Goal: Information Seeking & Learning: Compare options

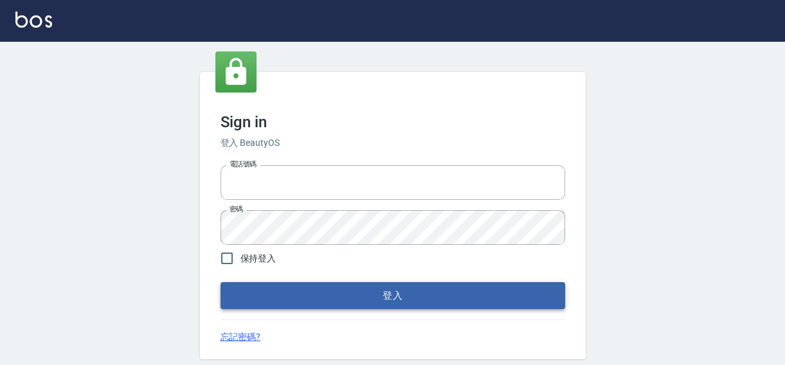
type input "0422211177"
click at [387, 296] on button "登入" at bounding box center [393, 295] width 345 height 27
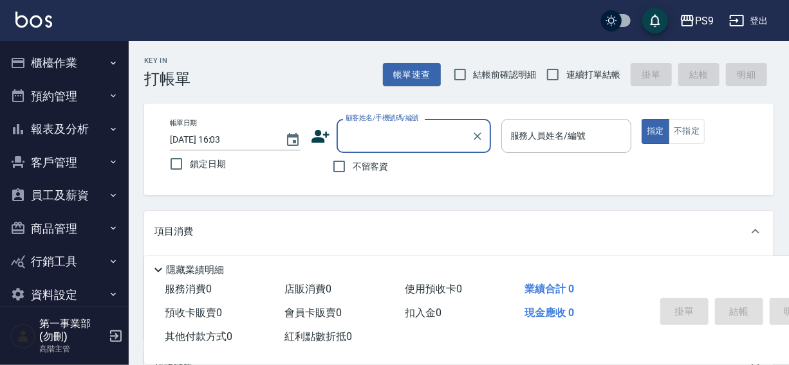
click at [58, 132] on button "報表及分析" at bounding box center [64, 129] width 118 height 33
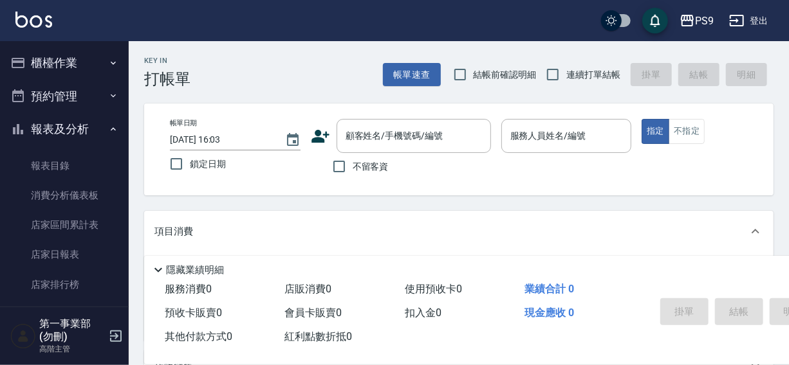
click at [122, 72] on nav "櫃檯作業 打帳單 帳單列表 掛單列表 座位開單 營業儀表板 現金收支登錄 高階收支登錄 材料自購登錄 每日結帳 排班表 現場電腦打卡 掃碼打卡 預約管理 預約…" at bounding box center [64, 174] width 129 height 266
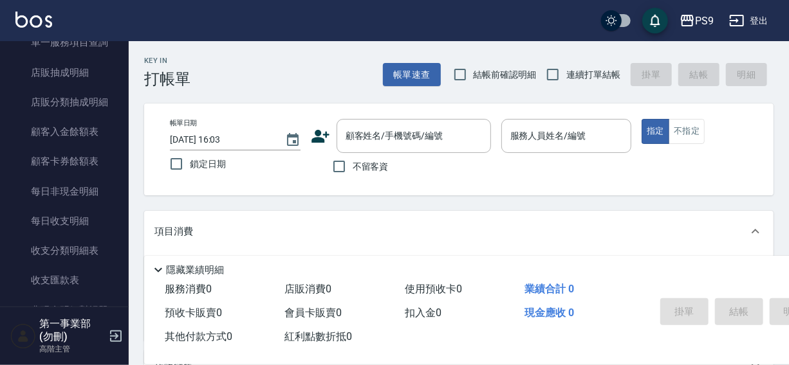
scroll to position [936, 0]
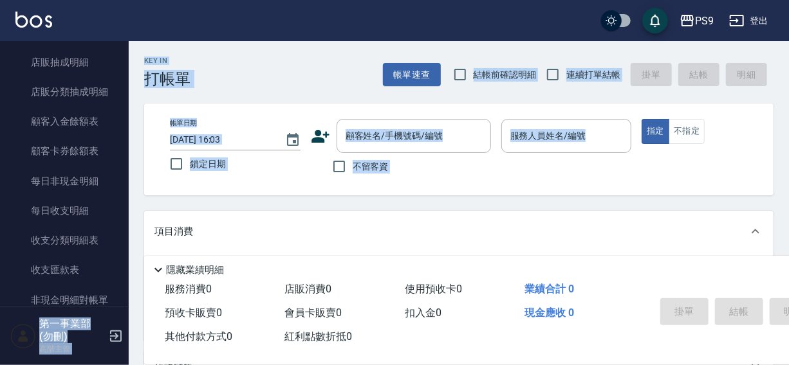
drag, startPoint x: 129, startPoint y: 229, endPoint x: 125, endPoint y: 242, distance: 13.4
click at [125, 242] on div "PS9 登出 櫃檯作業 打帳單 帳單列表 掛單列表 座位開單 營業儀表板 現金收支登錄 高階收支登錄 材料自購登錄 每日結帳 排班表 現場電腦打卡 掃碼打卡 …" at bounding box center [394, 313] width 789 height 626
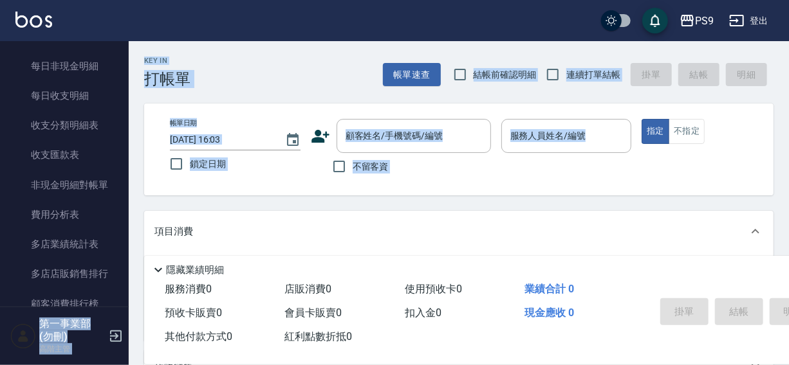
scroll to position [1042, 0]
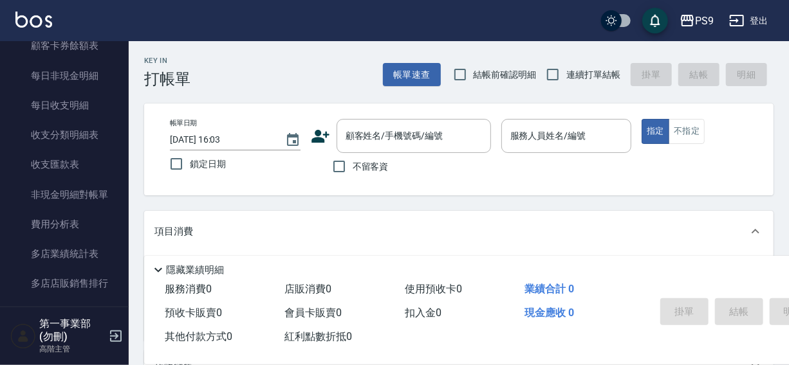
click at [219, 26] on div "PS9 登出" at bounding box center [394, 20] width 789 height 41
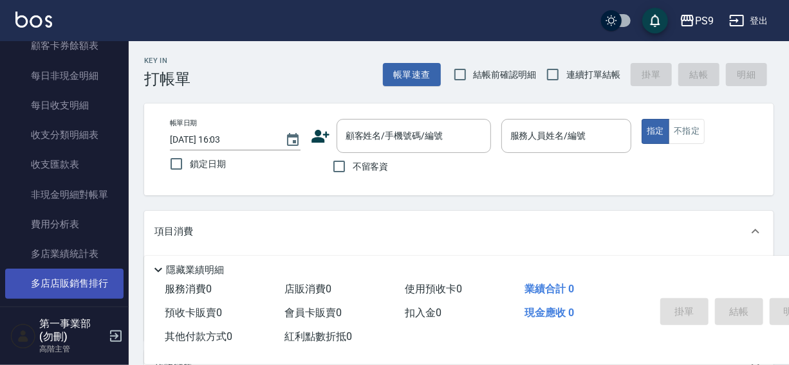
drag, startPoint x: 122, startPoint y: 235, endPoint x: 115, endPoint y: 276, distance: 41.7
click at [115, 276] on nav "櫃檯作業 打帳單 帳單列表 掛單列表 座位開單 營業儀表板 現金收支登錄 高階收支登錄 材料自購登錄 每日結帳 排班表 現場電腦打卡 掃碼打卡 預約管理 預約…" at bounding box center [64, 174] width 129 height 266
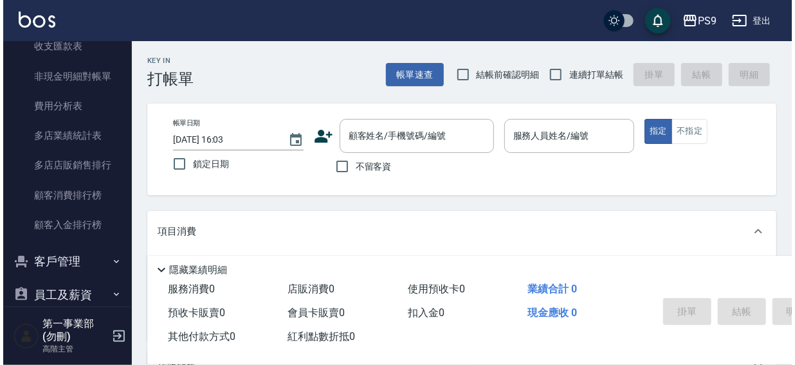
scroll to position [1163, 0]
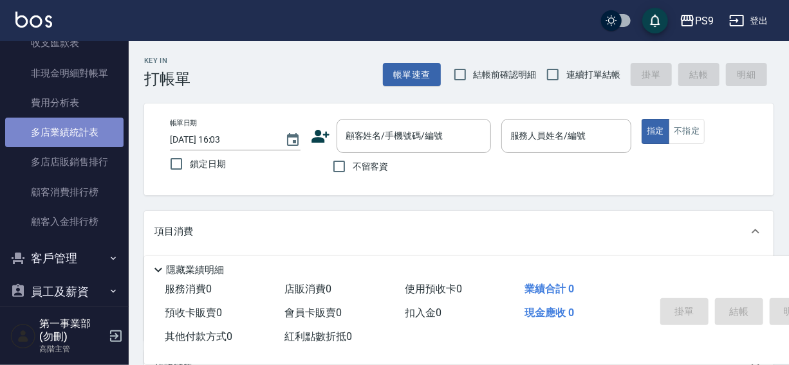
click at [66, 131] on link "多店業績統計表" at bounding box center [64, 133] width 118 height 30
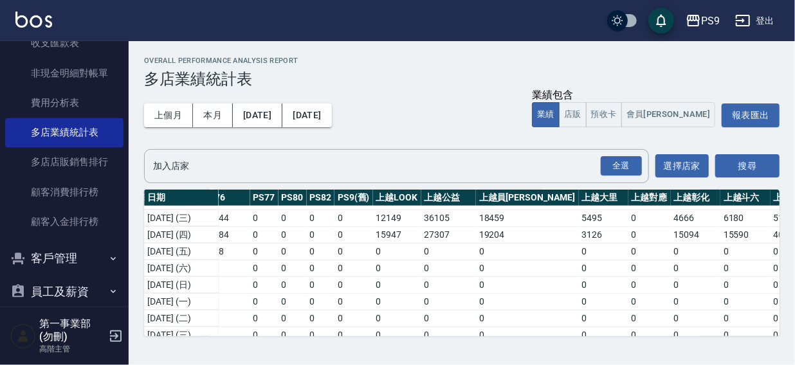
scroll to position [314, 691]
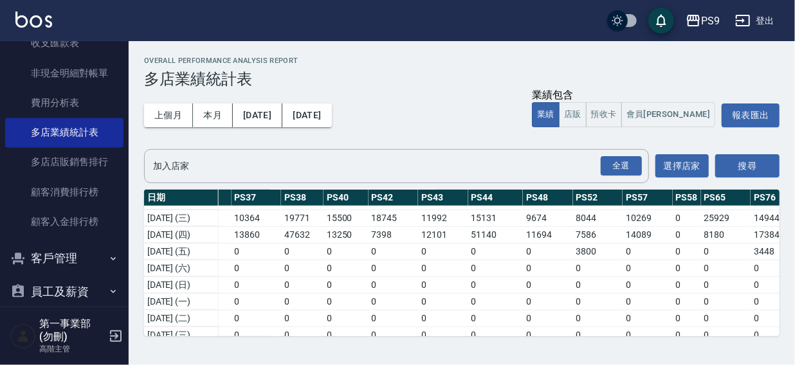
click at [493, 26] on div "PS9 登出" at bounding box center [397, 20] width 795 height 41
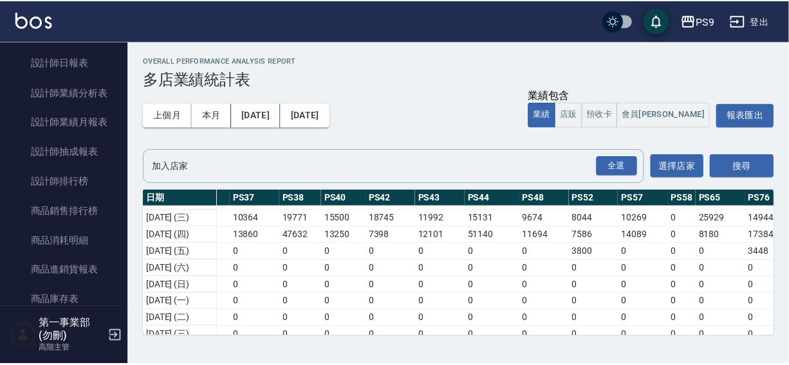
scroll to position [553, 0]
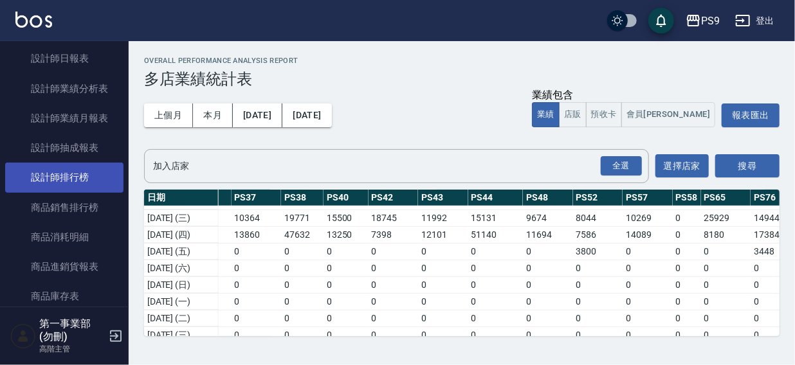
click at [67, 175] on link "設計師排行榜" at bounding box center [64, 178] width 118 height 30
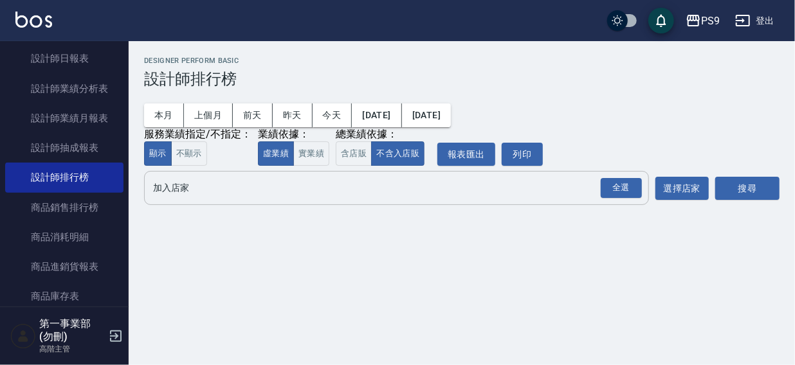
click at [174, 191] on input "加入店家" at bounding box center [387, 188] width 474 height 23
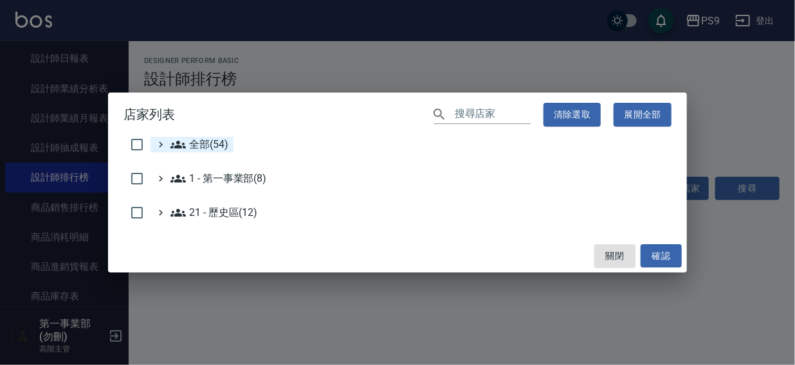
click at [203, 141] on span "全部(54)" at bounding box center [199, 144] width 58 height 15
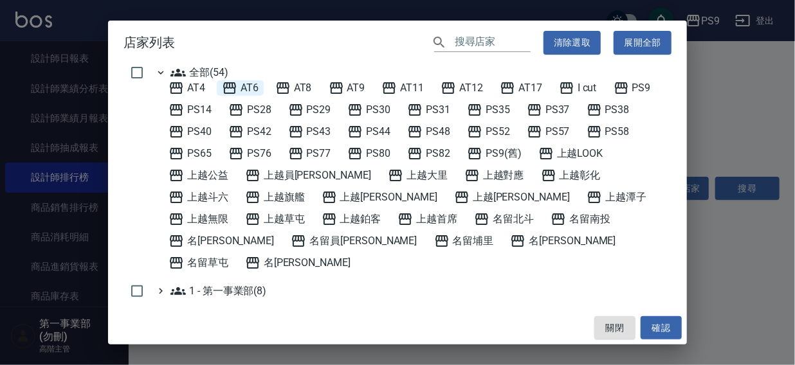
click at [255, 84] on span "AT6" at bounding box center [240, 87] width 37 height 15
click at [656, 323] on button "確認" at bounding box center [661, 328] width 41 height 24
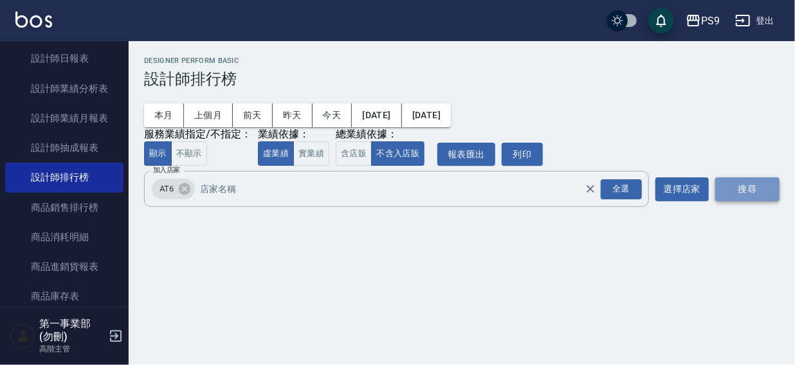
click at [765, 187] on button "搜尋" at bounding box center [747, 190] width 64 height 24
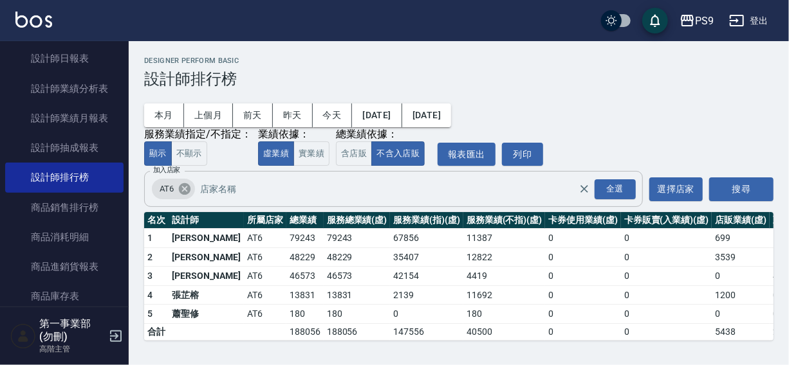
click at [187, 190] on icon at bounding box center [185, 189] width 12 height 12
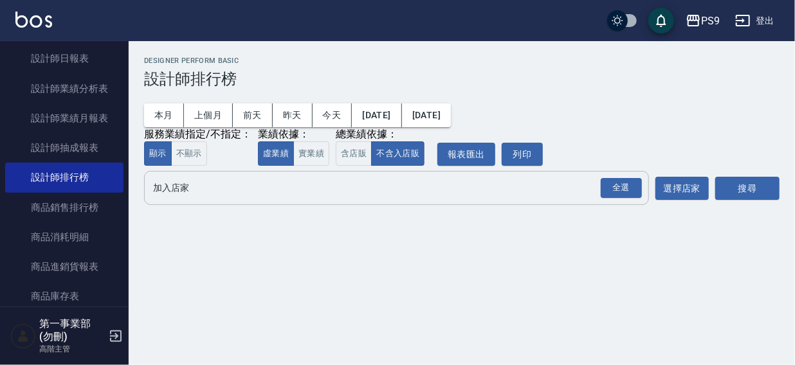
click at [174, 194] on input "加入店家" at bounding box center [387, 188] width 474 height 23
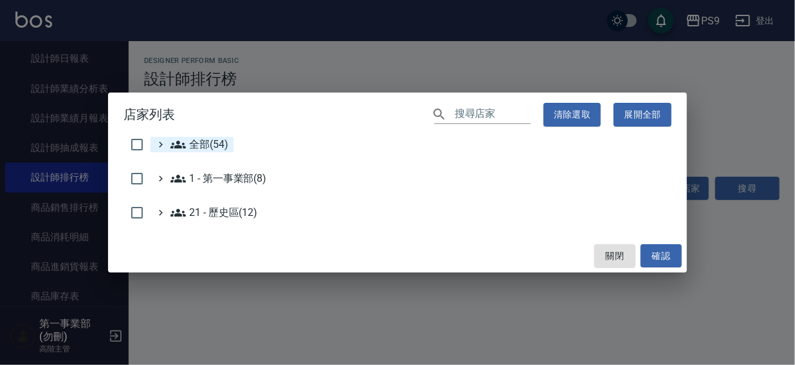
click at [190, 147] on span "全部(54)" at bounding box center [199, 144] width 58 height 15
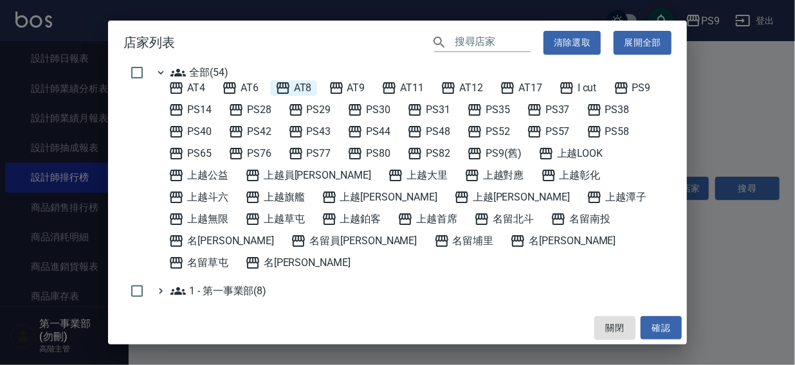
click at [308, 86] on span "AT8" at bounding box center [293, 87] width 37 height 15
click at [653, 327] on button "確認" at bounding box center [661, 328] width 41 height 24
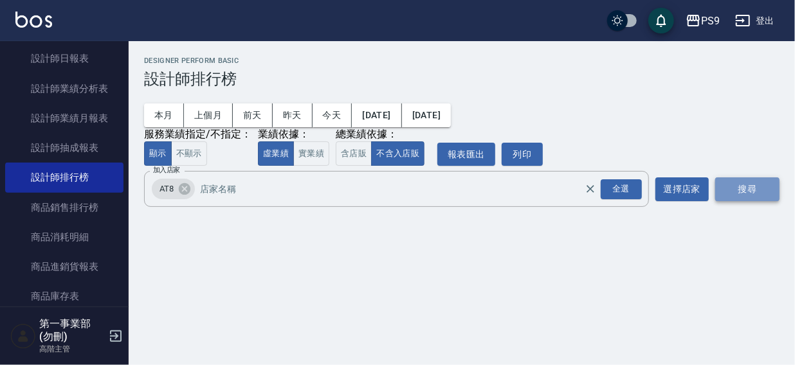
click at [749, 189] on button "搜尋" at bounding box center [747, 190] width 64 height 24
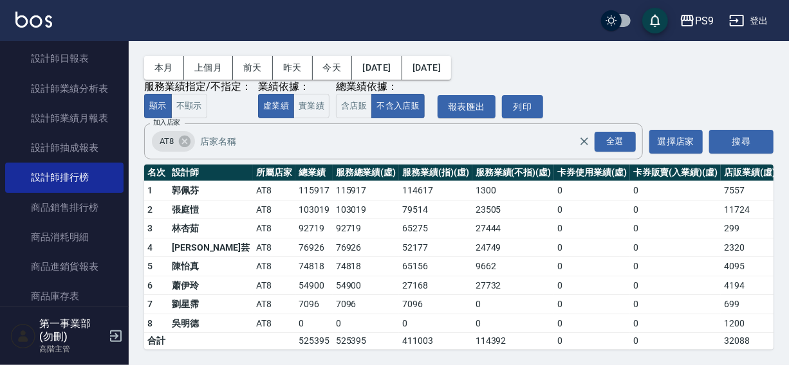
scroll to position [58, 0]
click at [187, 136] on icon at bounding box center [185, 142] width 12 height 12
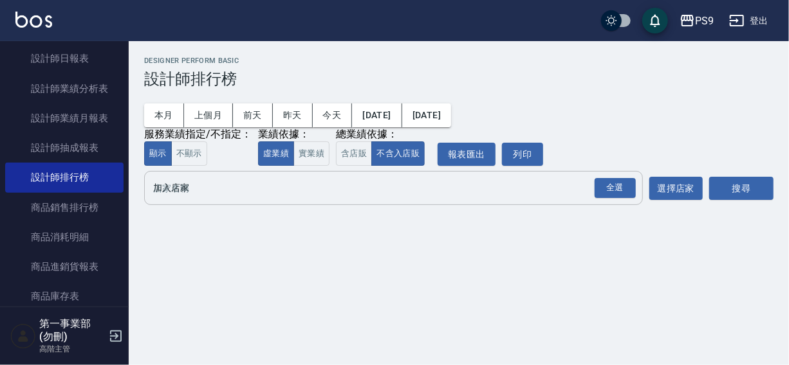
scroll to position [0, 0]
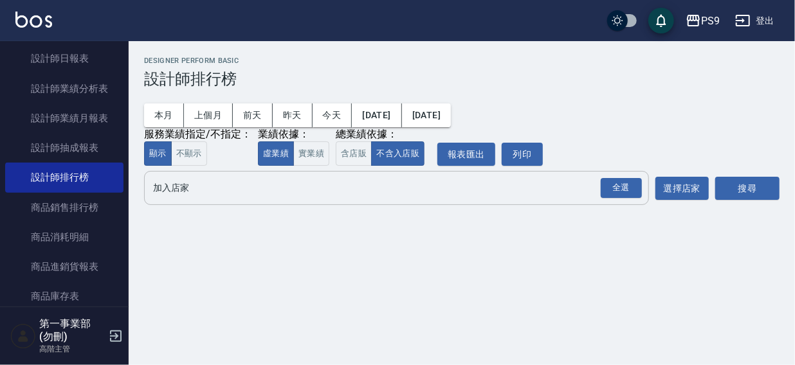
click at [172, 195] on input "加入店家" at bounding box center [387, 188] width 474 height 23
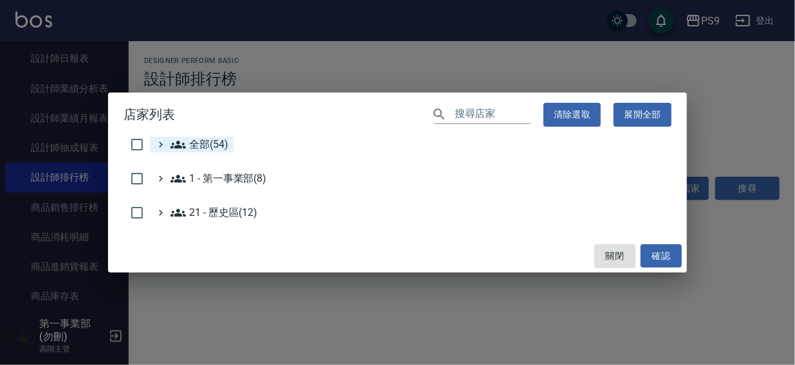
click at [190, 144] on span "全部(54)" at bounding box center [199, 144] width 58 height 15
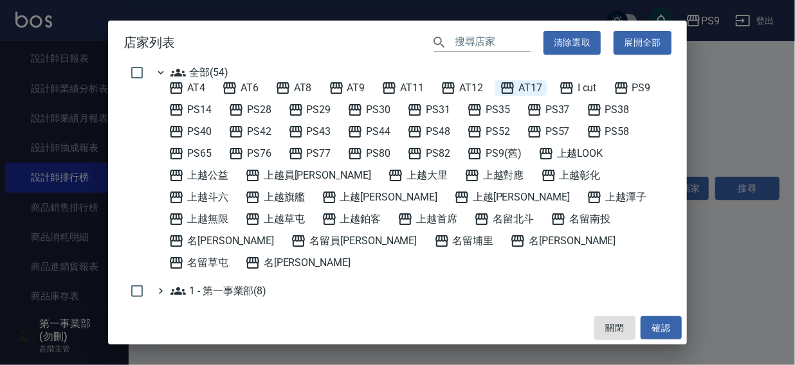
click at [540, 85] on span "AT17" at bounding box center [521, 87] width 42 height 15
click at [662, 328] on button "確認" at bounding box center [661, 328] width 41 height 24
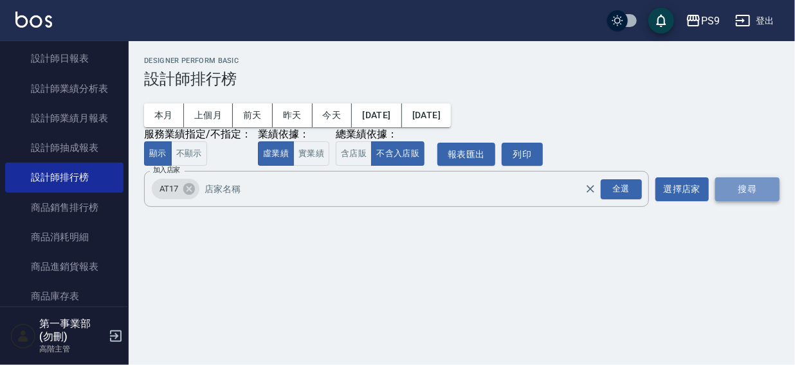
click at [725, 192] on button "搜尋" at bounding box center [747, 190] width 64 height 24
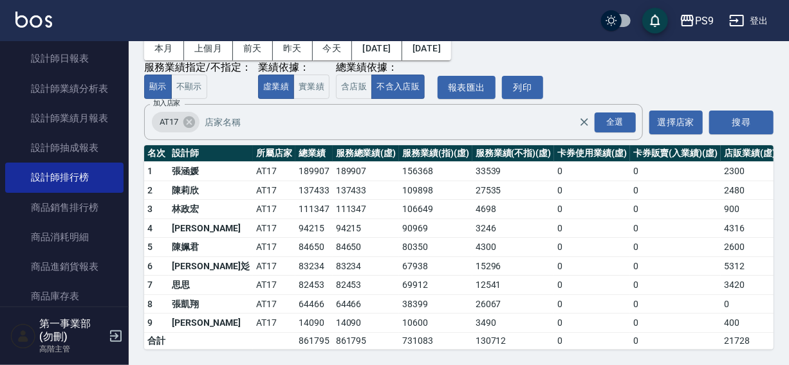
scroll to position [77, 0]
click at [187, 116] on icon at bounding box center [189, 122] width 12 height 12
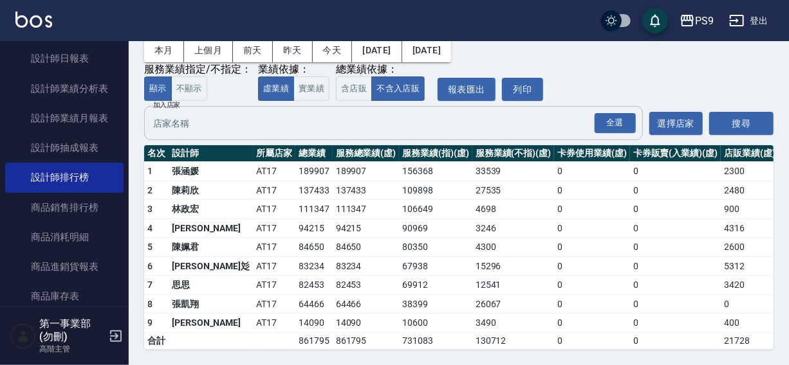
scroll to position [0, 0]
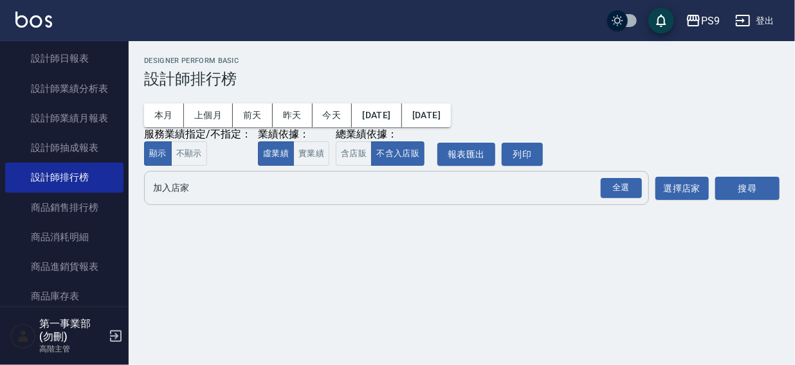
click at [162, 185] on input "加入店家" at bounding box center [387, 188] width 474 height 23
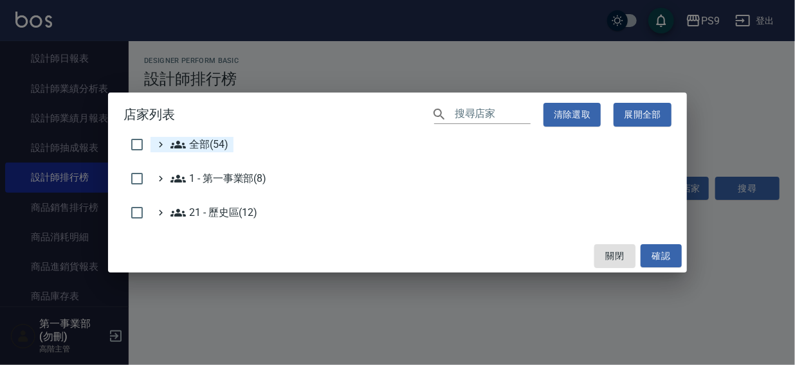
click at [215, 147] on span "全部(54)" at bounding box center [199, 144] width 58 height 15
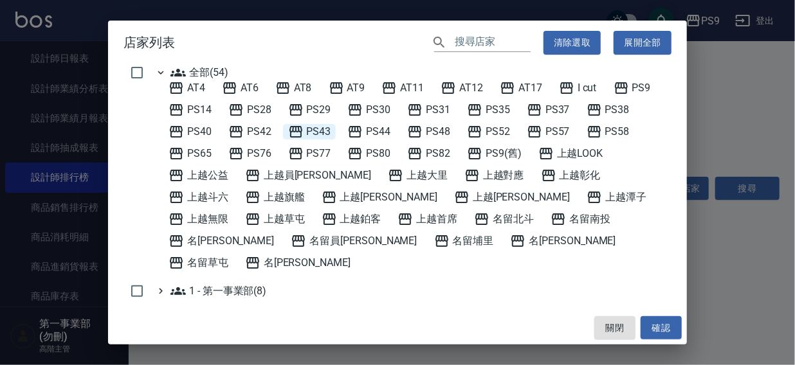
click at [318, 131] on span "PS43" at bounding box center [309, 131] width 43 height 15
drag, startPoint x: 655, startPoint y: 325, endPoint x: 704, endPoint y: 225, distance: 110.7
click at [659, 325] on button "確認" at bounding box center [661, 328] width 41 height 24
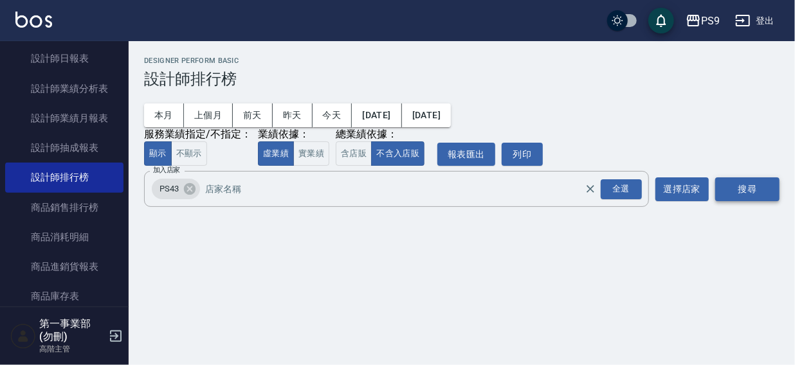
click at [745, 188] on button "搜尋" at bounding box center [747, 190] width 64 height 24
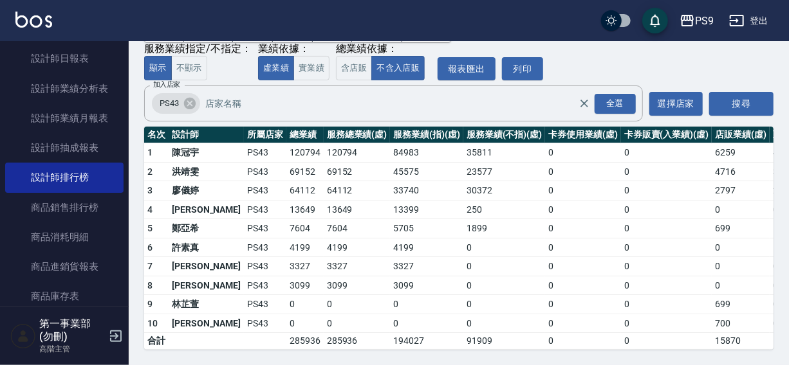
scroll to position [85, 0]
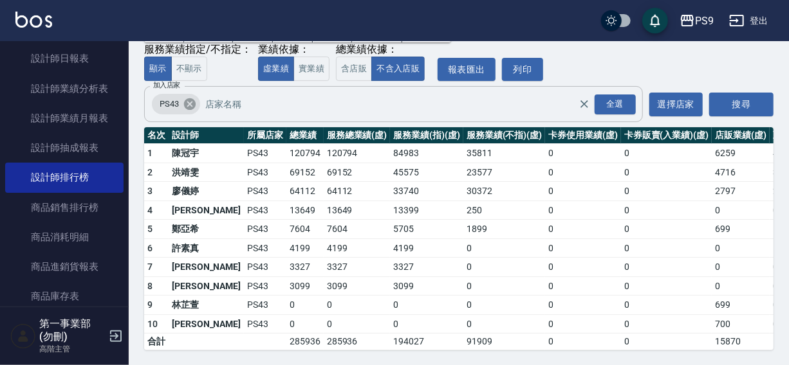
click at [192, 105] on icon at bounding box center [190, 104] width 12 height 12
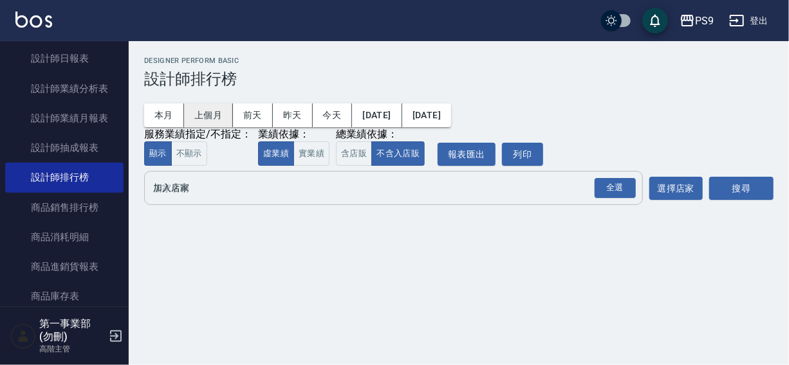
scroll to position [0, 0]
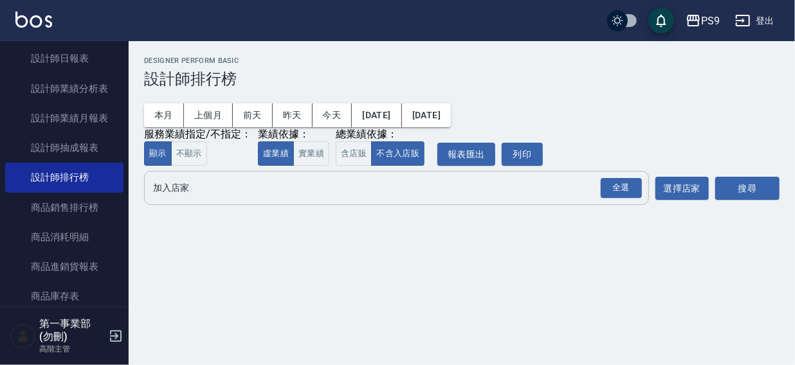
click at [178, 191] on input "加入店家" at bounding box center [387, 188] width 474 height 23
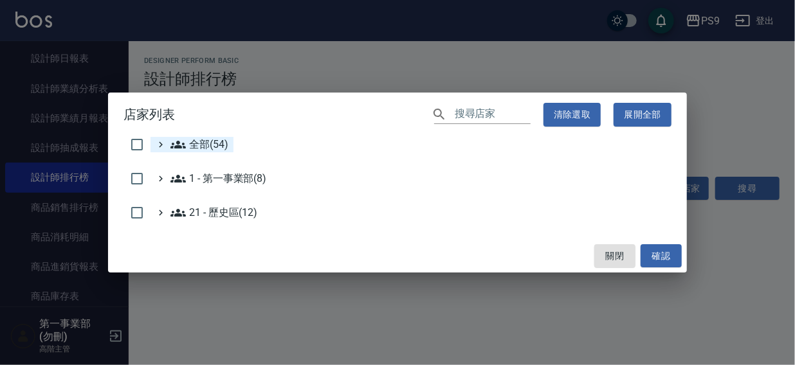
click at [198, 139] on span "全部(54)" at bounding box center [199, 144] width 58 height 15
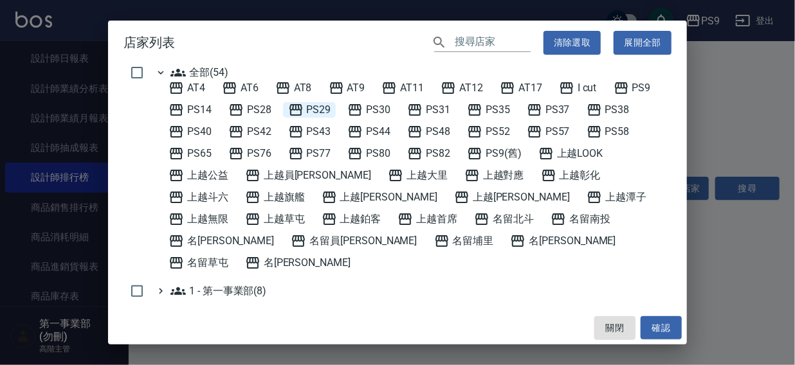
click at [313, 111] on span "PS29" at bounding box center [309, 109] width 43 height 15
click at [670, 332] on button "確認" at bounding box center [661, 328] width 41 height 24
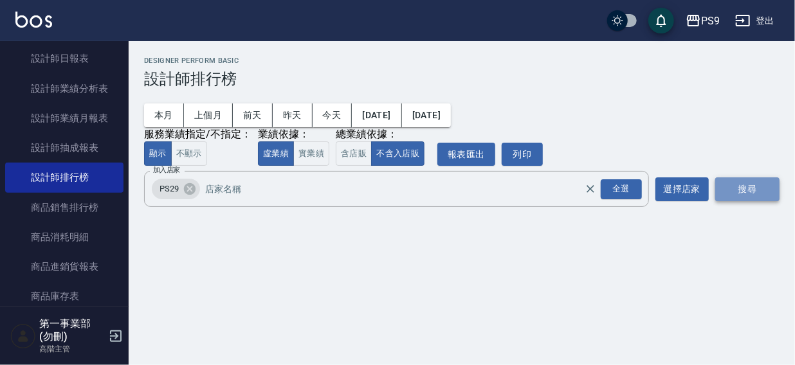
click at [747, 188] on button "搜尋" at bounding box center [747, 190] width 64 height 24
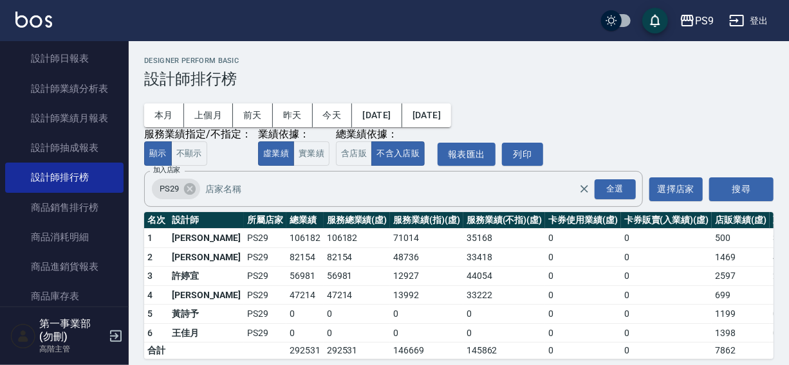
scroll to position [19, 0]
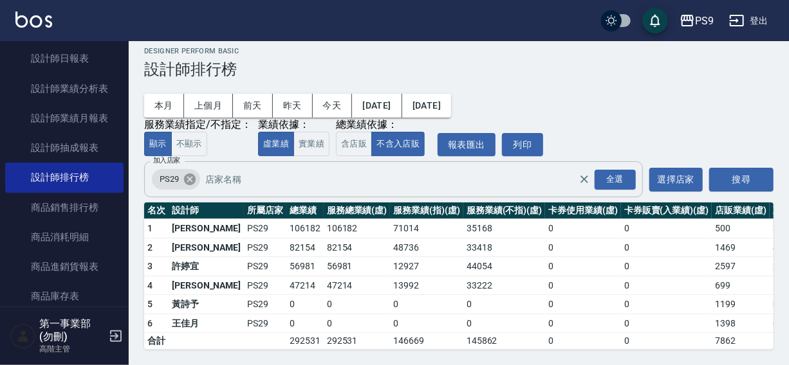
click at [187, 172] on icon at bounding box center [190, 179] width 14 height 14
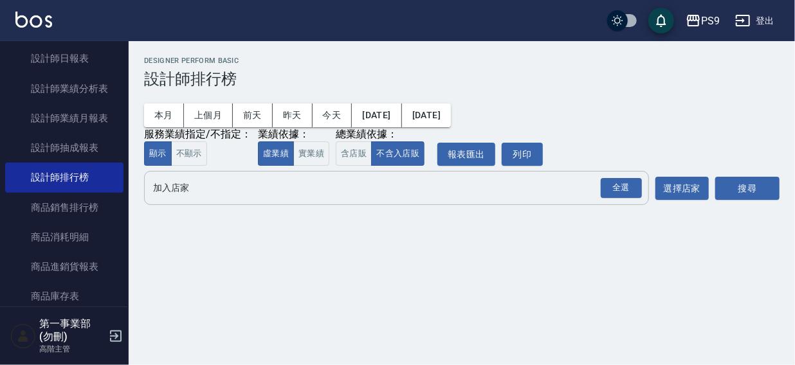
click at [176, 190] on input "加入店家" at bounding box center [387, 188] width 474 height 23
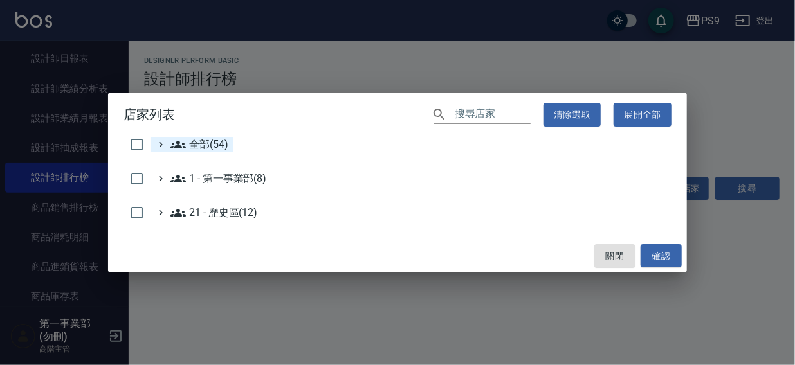
click at [197, 142] on span "全部(54)" at bounding box center [199, 144] width 58 height 15
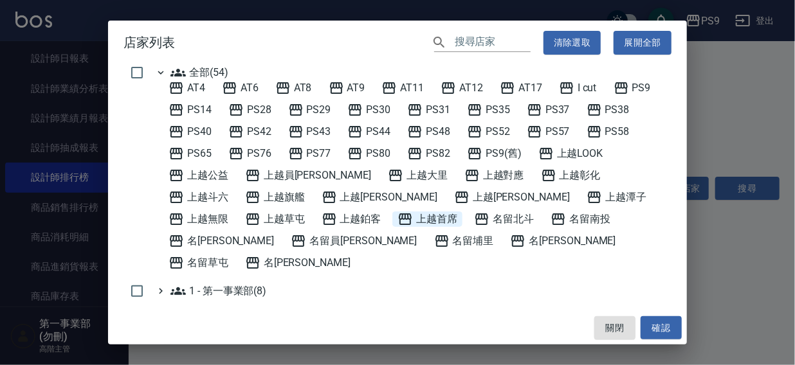
click at [397, 215] on span "上越首席" at bounding box center [427, 219] width 60 height 15
click at [658, 319] on button "確認" at bounding box center [661, 328] width 41 height 24
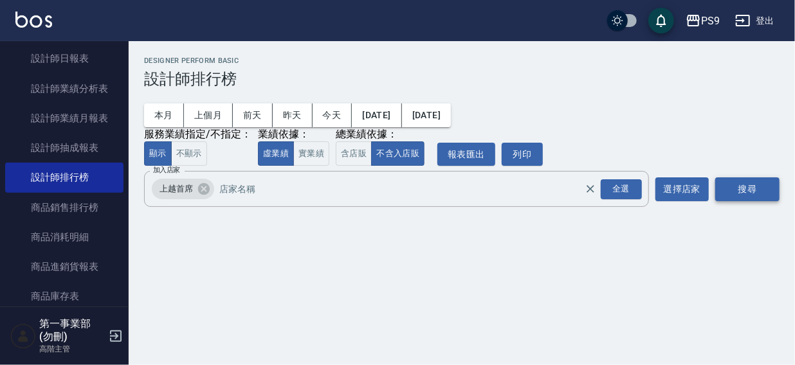
click at [747, 189] on button "搜尋" at bounding box center [747, 190] width 64 height 24
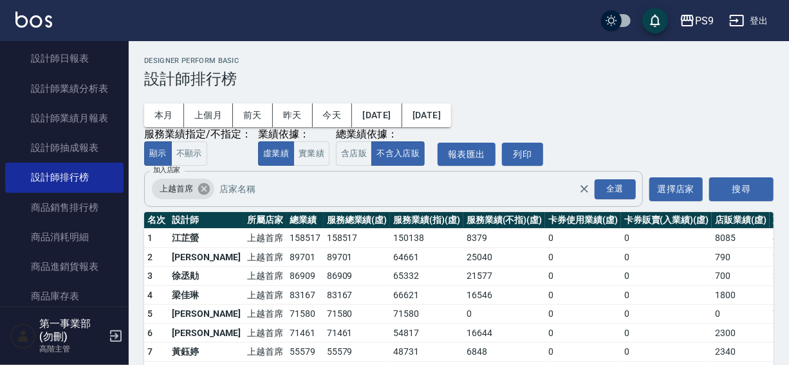
click at [198, 187] on icon at bounding box center [204, 189] width 12 height 12
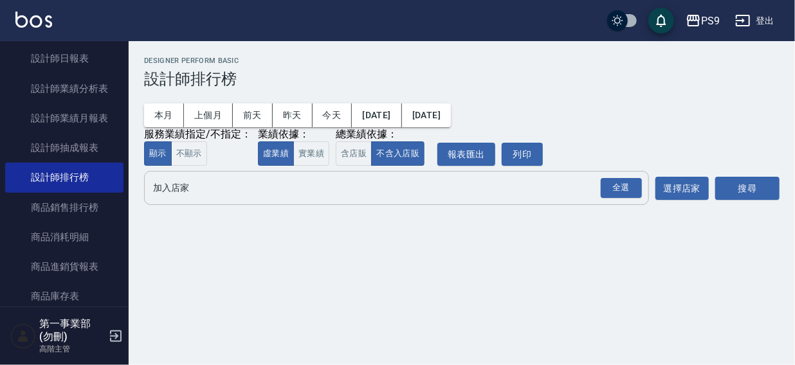
click at [189, 189] on input "加入店家" at bounding box center [387, 188] width 474 height 23
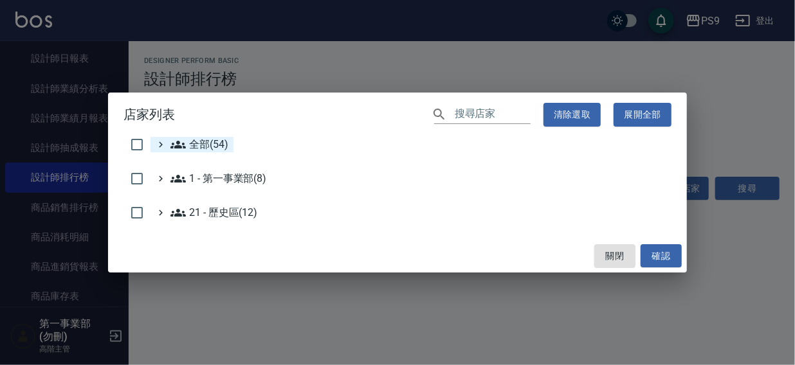
click at [201, 137] on span "全部(54)" at bounding box center [199, 144] width 58 height 15
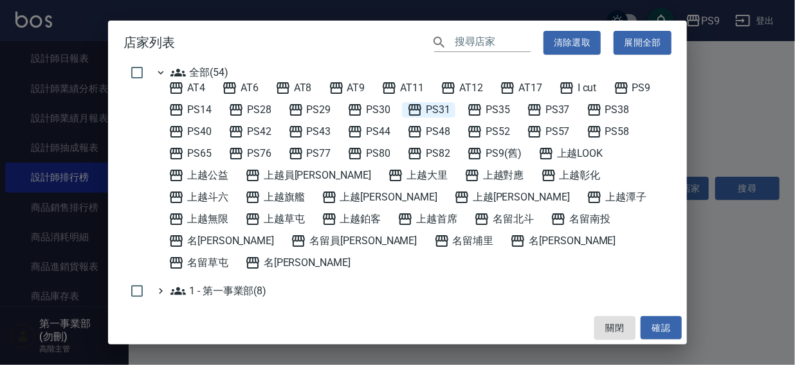
click at [439, 111] on span "PS31" at bounding box center [428, 109] width 43 height 15
click at [657, 322] on button "確認" at bounding box center [661, 328] width 41 height 24
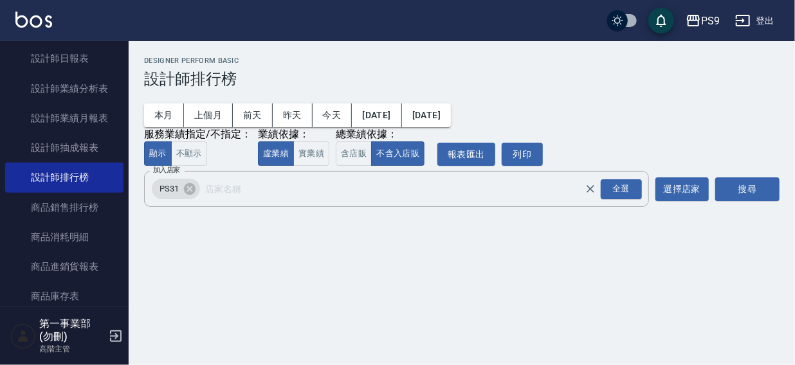
click at [727, 180] on button "搜尋" at bounding box center [747, 190] width 64 height 24
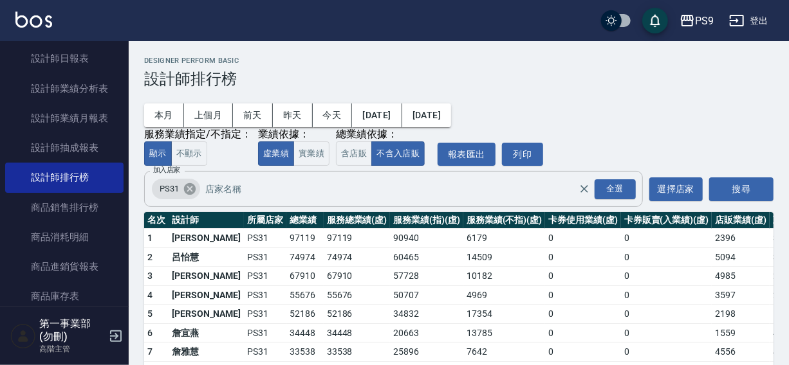
click at [185, 192] on icon at bounding box center [190, 189] width 12 height 12
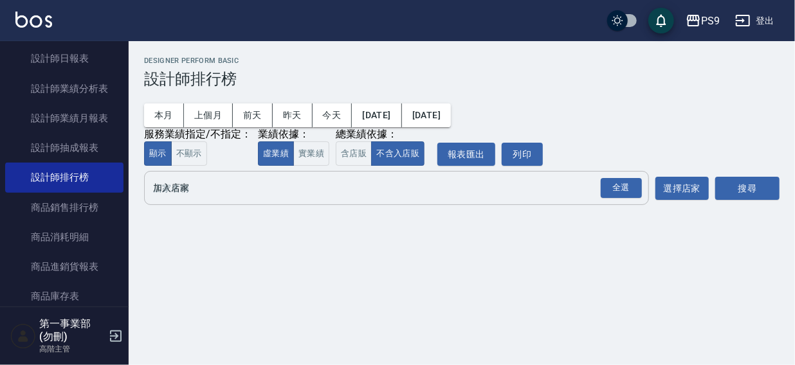
click at [183, 195] on input "加入店家" at bounding box center [387, 188] width 474 height 23
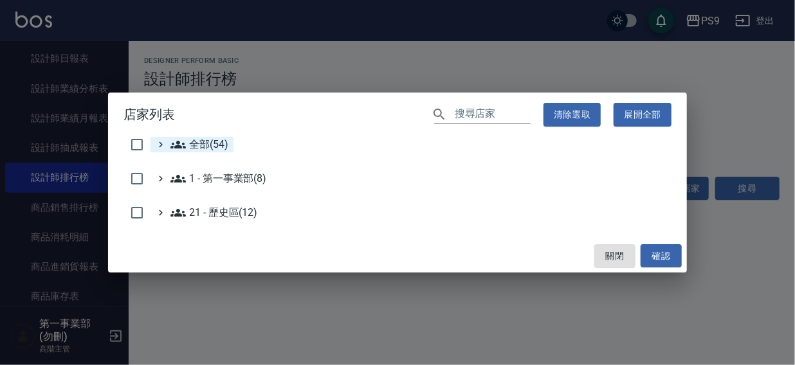
click at [195, 147] on span "全部(54)" at bounding box center [199, 144] width 58 height 15
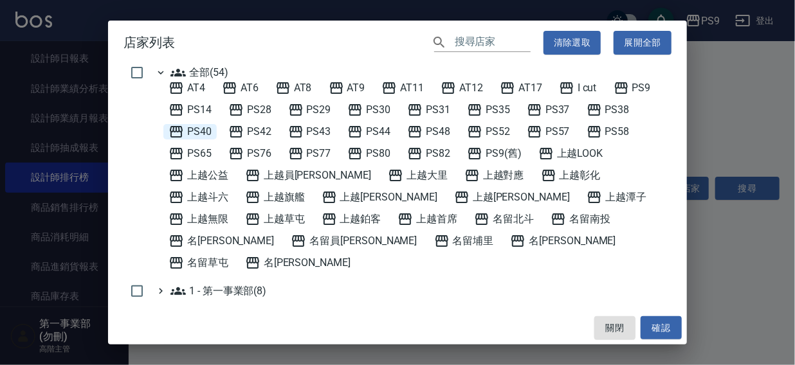
click at [193, 129] on span "PS40" at bounding box center [190, 131] width 43 height 15
drag, startPoint x: 662, startPoint y: 333, endPoint x: 724, endPoint y: 225, distance: 124.4
click at [662, 331] on button "確認" at bounding box center [661, 328] width 41 height 24
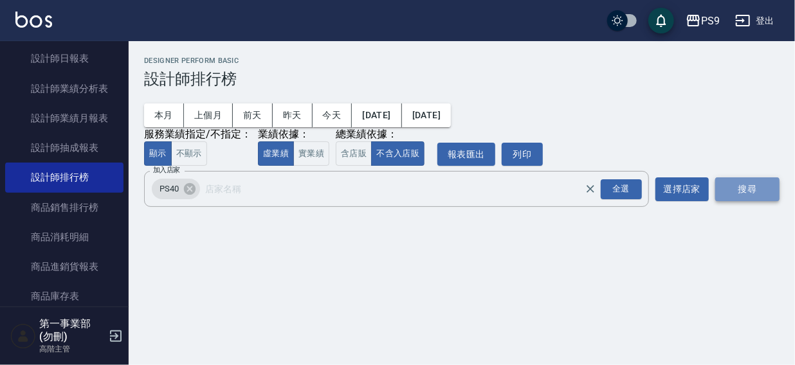
click at [748, 188] on button "搜尋" at bounding box center [747, 190] width 64 height 24
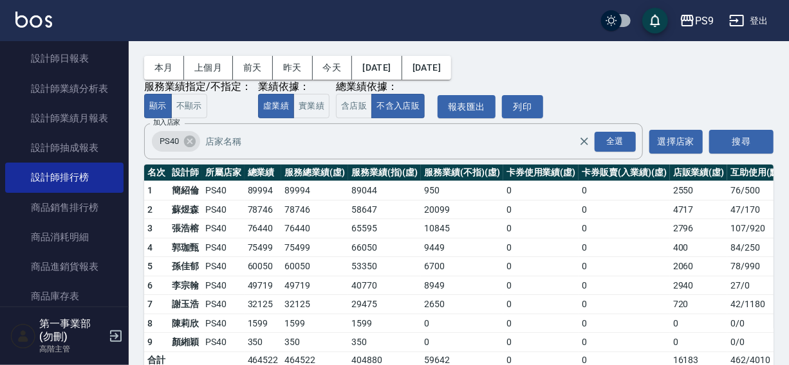
scroll to position [77, 0]
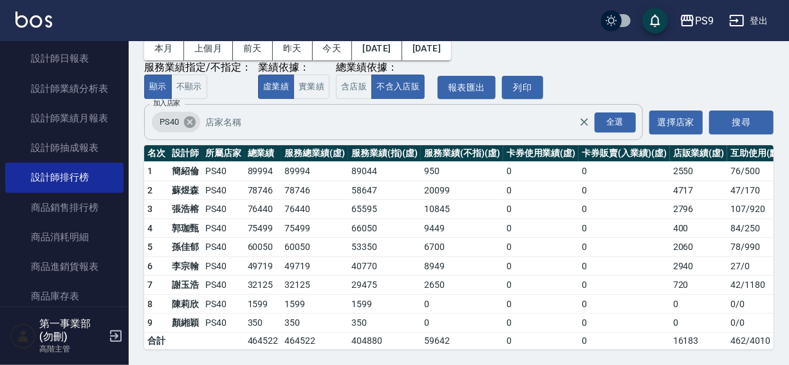
click at [190, 117] on icon at bounding box center [190, 122] width 12 height 12
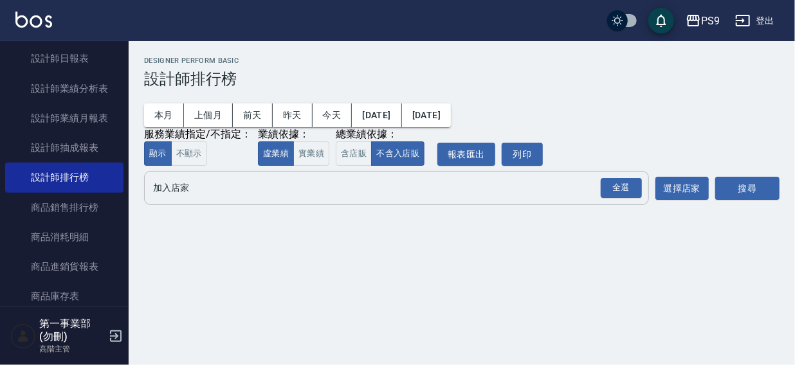
click at [192, 192] on input "加入店家" at bounding box center [387, 188] width 474 height 23
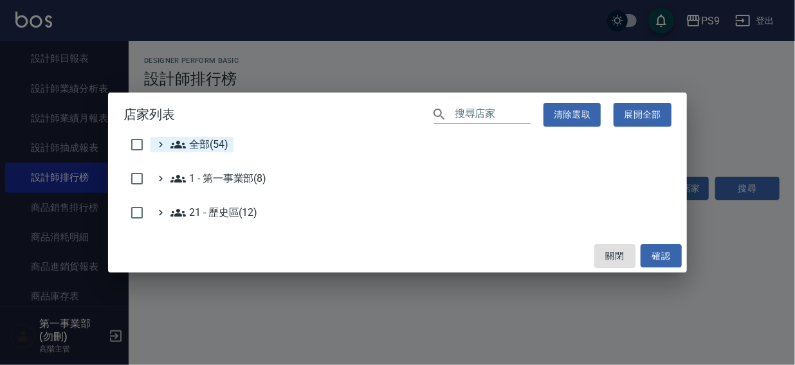
click at [201, 144] on span "全部(54)" at bounding box center [199, 144] width 58 height 15
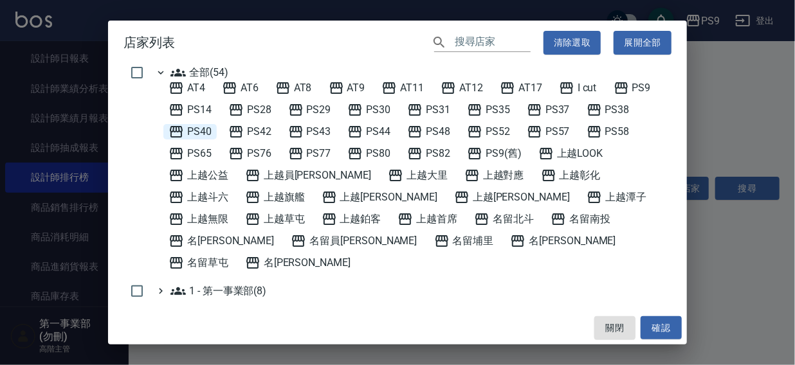
click at [204, 130] on span "PS40" at bounding box center [190, 131] width 43 height 15
drag, startPoint x: 657, startPoint y: 323, endPoint x: 735, endPoint y: 212, distance: 135.3
click at [659, 322] on button "確認" at bounding box center [661, 328] width 41 height 24
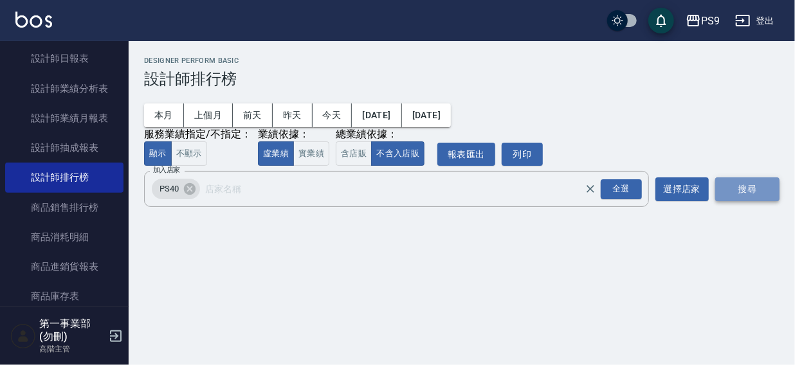
click at [756, 185] on button "搜尋" at bounding box center [747, 190] width 64 height 24
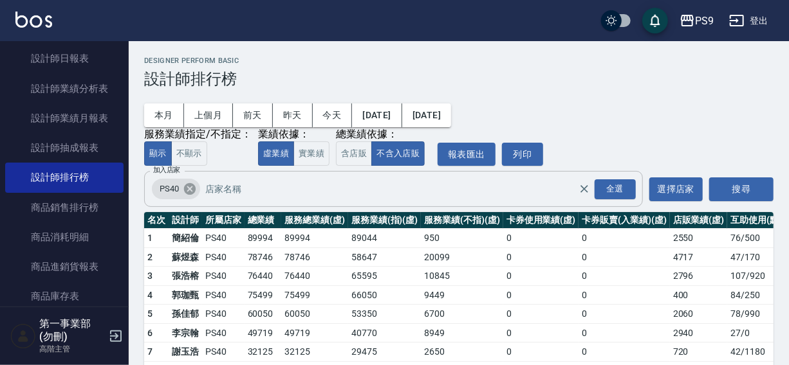
click at [188, 192] on icon at bounding box center [190, 189] width 12 height 12
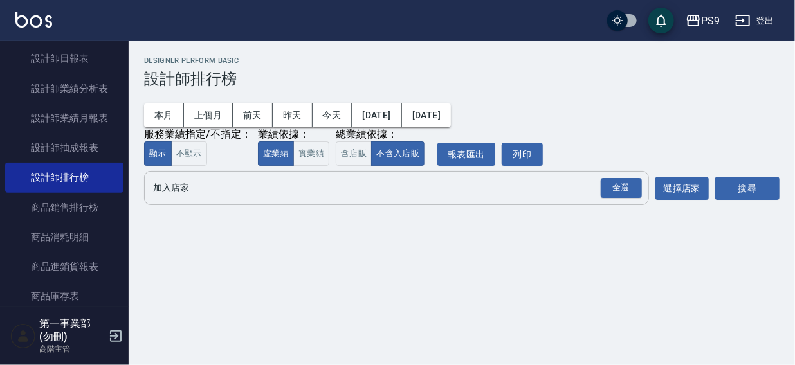
click at [185, 195] on input "加入店家" at bounding box center [387, 188] width 474 height 23
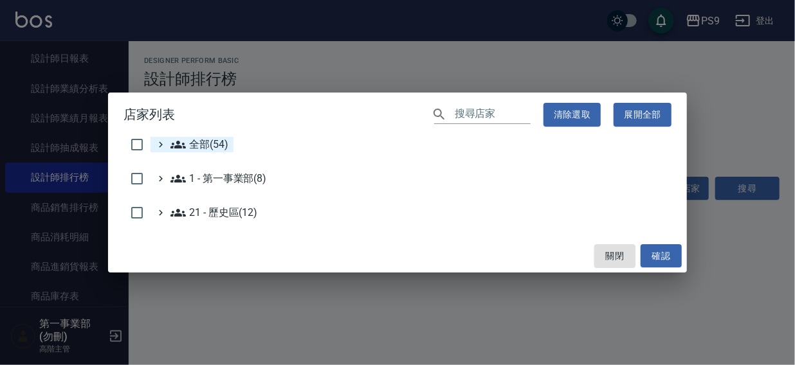
click at [192, 141] on span "全部(54)" at bounding box center [199, 144] width 58 height 15
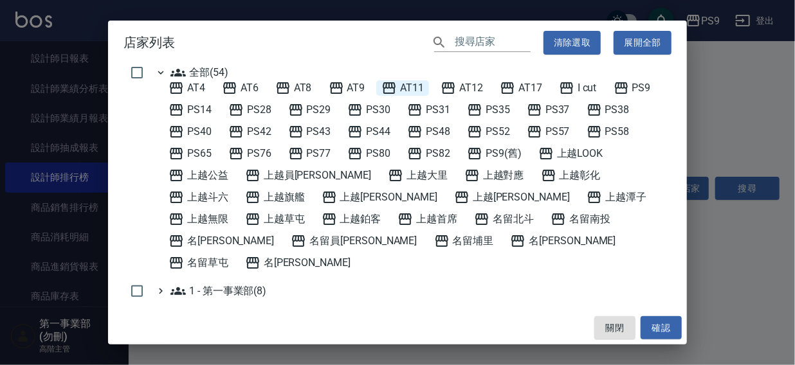
click at [419, 89] on span "AT11" at bounding box center [402, 87] width 42 height 15
drag, startPoint x: 659, startPoint y: 321, endPoint x: 706, endPoint y: 219, distance: 112.8
click at [661, 318] on button "確認" at bounding box center [661, 328] width 41 height 24
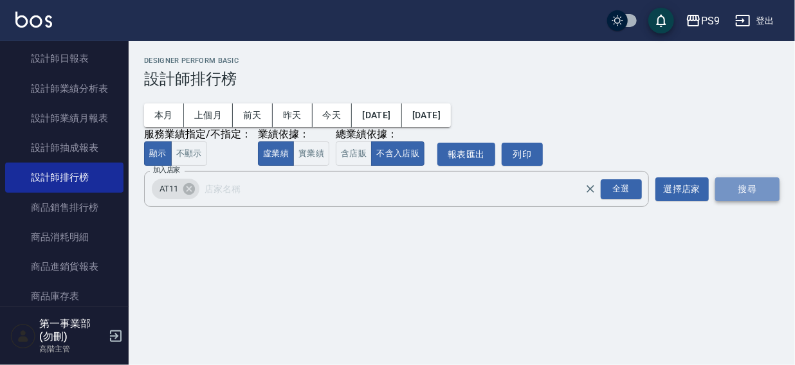
click at [722, 193] on button "搜尋" at bounding box center [747, 190] width 64 height 24
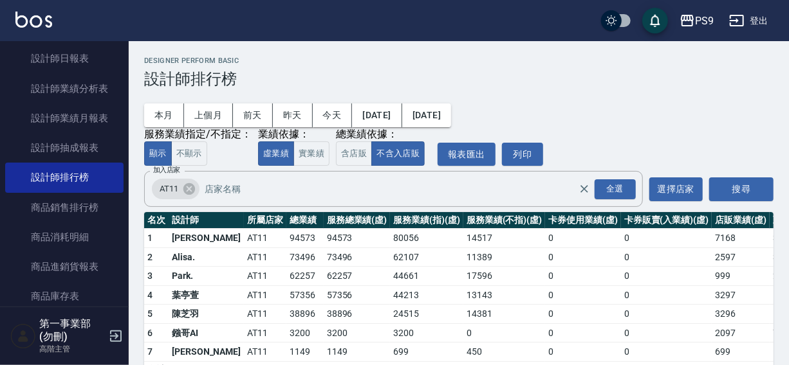
scroll to position [39, 0]
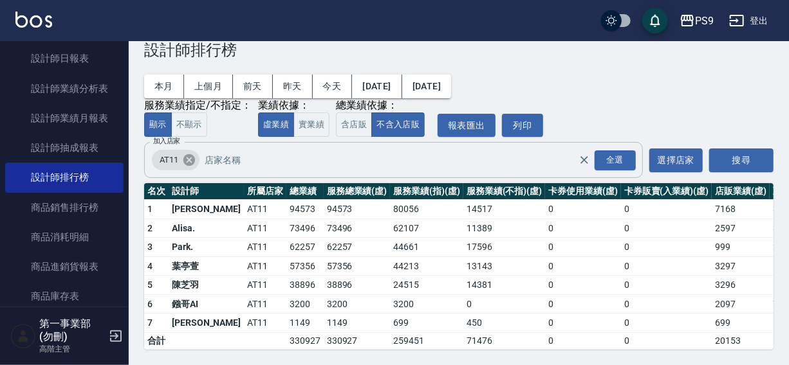
click at [185, 154] on icon at bounding box center [189, 160] width 12 height 12
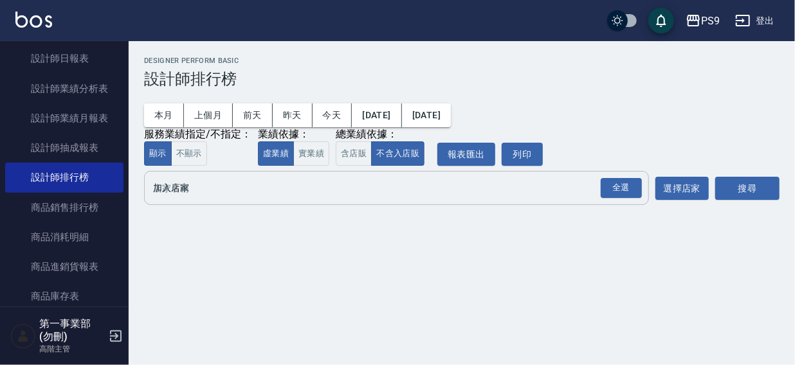
click at [184, 186] on input "加入店家" at bounding box center [387, 188] width 474 height 23
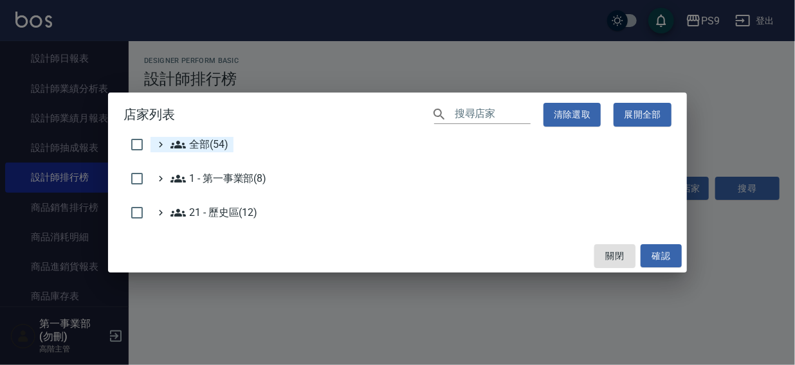
click at [196, 140] on span "全部(54)" at bounding box center [199, 144] width 58 height 15
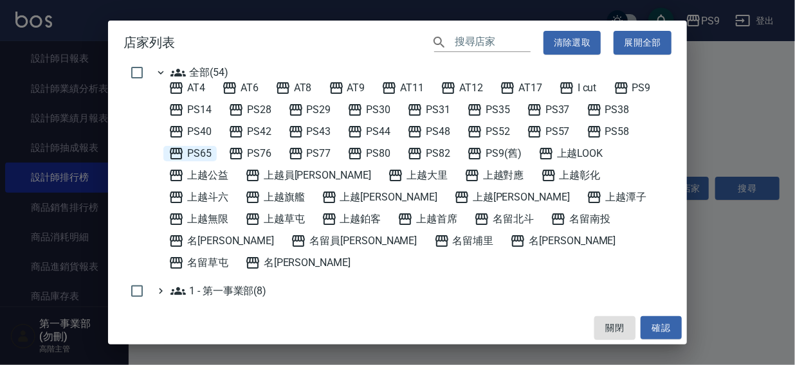
click at [203, 156] on span "PS65" at bounding box center [190, 153] width 43 height 15
drag, startPoint x: 653, startPoint y: 334, endPoint x: 699, endPoint y: 244, distance: 101.3
click at [653, 333] on button "確認" at bounding box center [661, 328] width 41 height 24
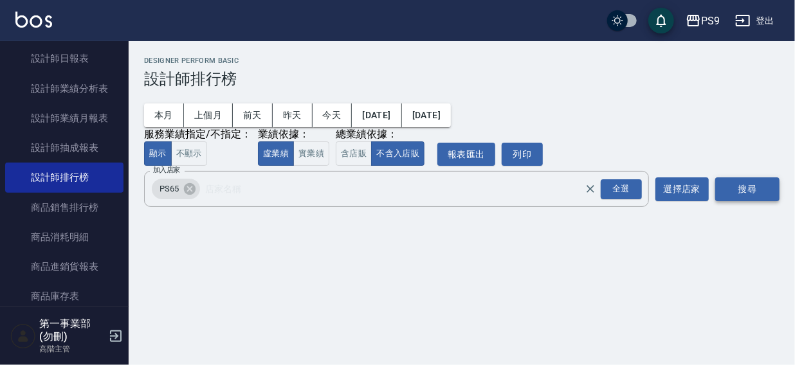
click at [746, 192] on button "搜尋" at bounding box center [747, 190] width 64 height 24
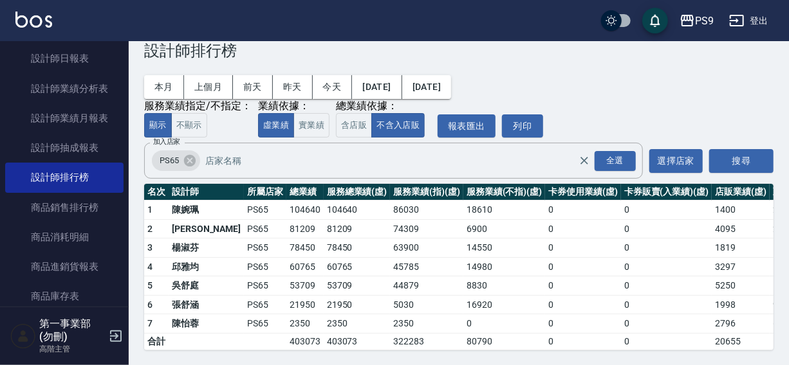
scroll to position [39, 0]
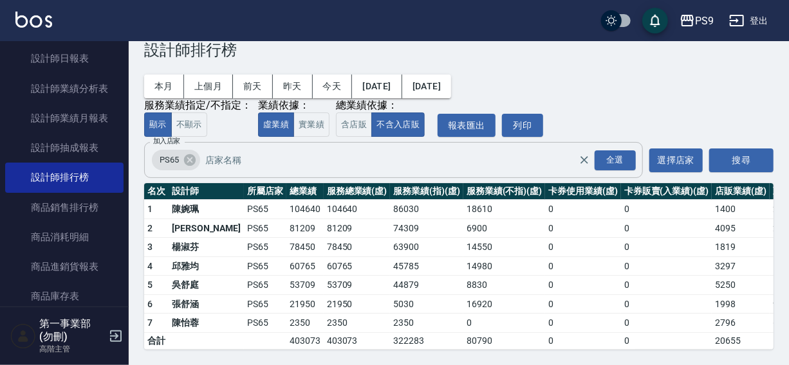
click at [188, 153] on icon at bounding box center [190, 160] width 14 height 14
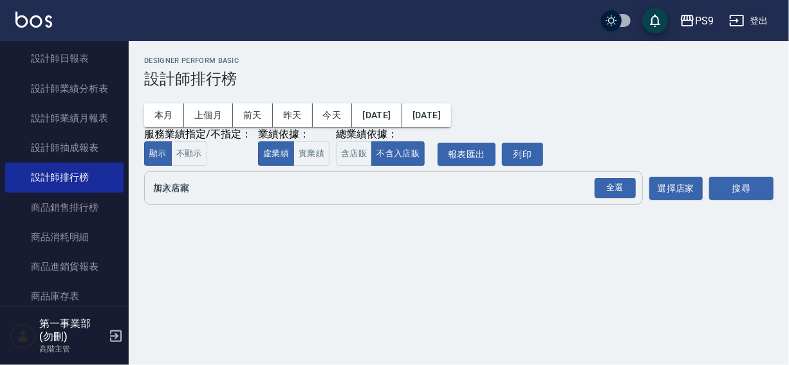
scroll to position [0, 0]
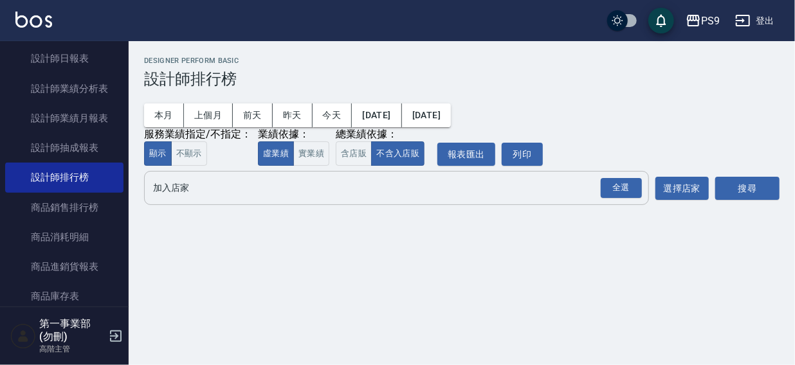
click at [193, 195] on input "加入店家" at bounding box center [387, 188] width 474 height 23
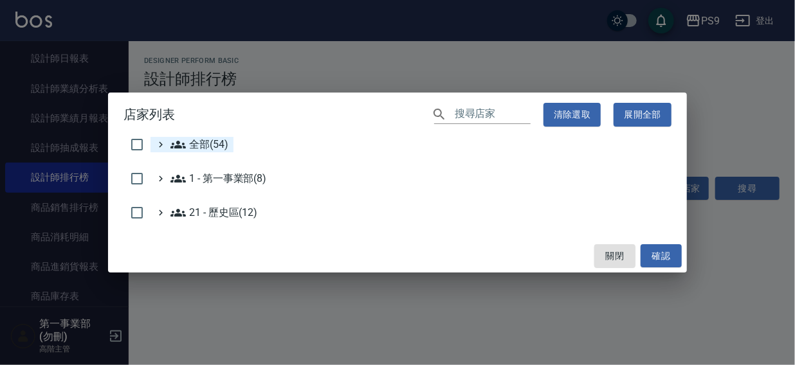
click at [206, 141] on span "全部(54)" at bounding box center [199, 144] width 58 height 15
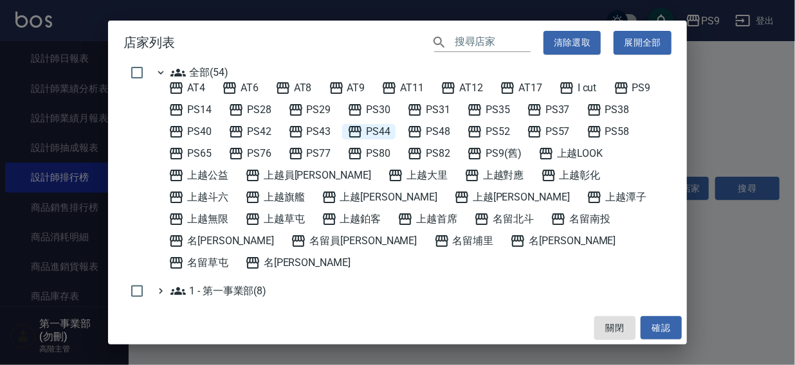
click at [365, 129] on span "PS44" at bounding box center [368, 131] width 43 height 15
drag, startPoint x: 653, startPoint y: 330, endPoint x: 719, endPoint y: 226, distance: 123.1
click at [654, 330] on button "確認" at bounding box center [661, 328] width 41 height 24
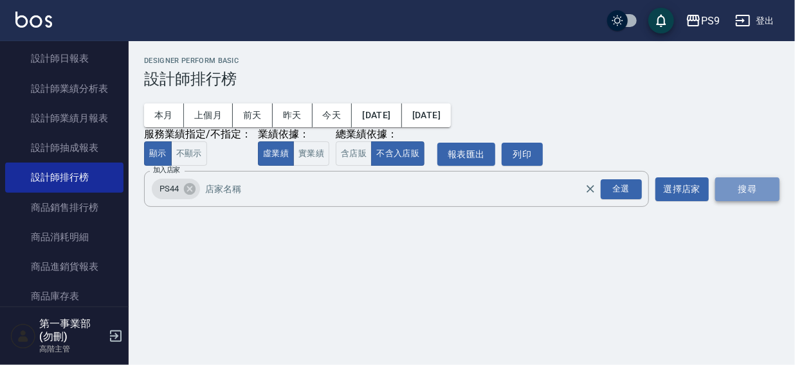
click at [738, 190] on button "搜尋" at bounding box center [747, 190] width 64 height 24
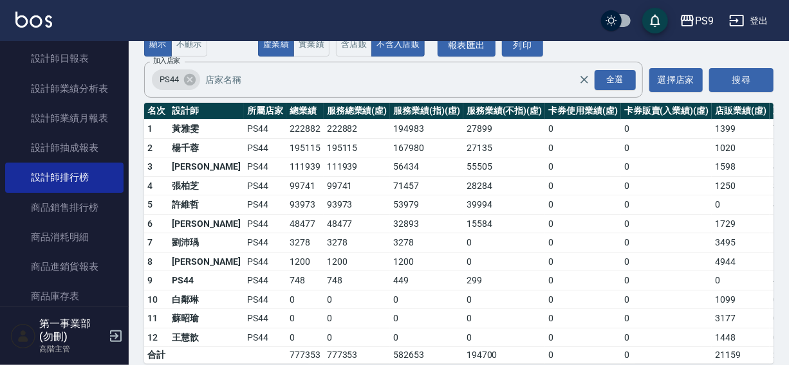
scroll to position [133, 0]
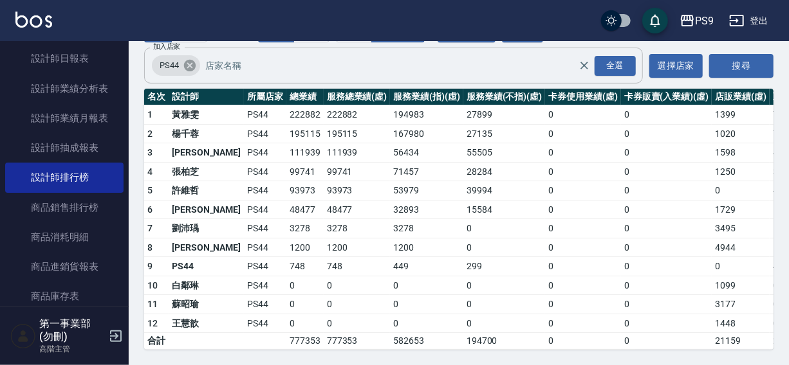
click at [187, 60] on icon at bounding box center [190, 66] width 12 height 12
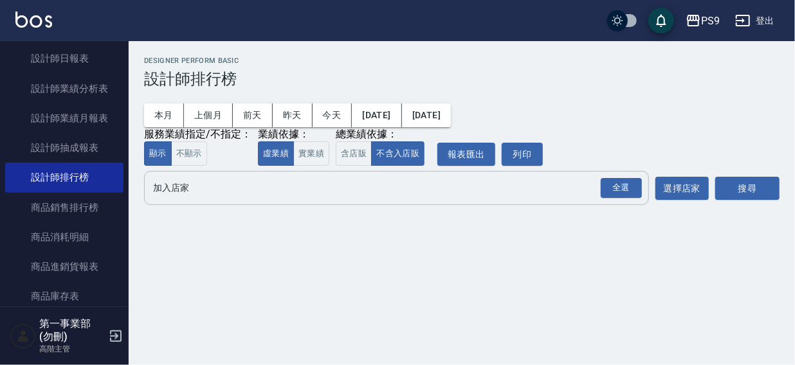
click at [191, 188] on input "加入店家" at bounding box center [387, 188] width 474 height 23
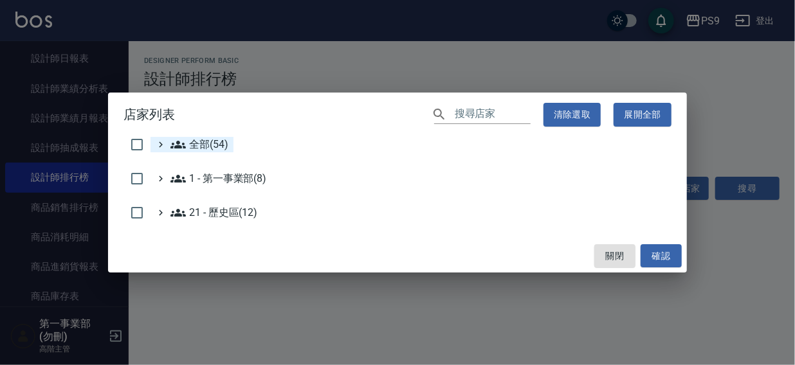
click at [212, 141] on span "全部(54)" at bounding box center [199, 144] width 58 height 15
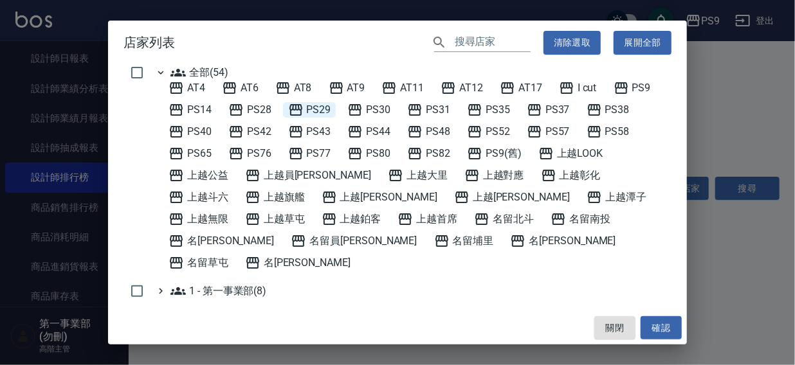
click at [321, 113] on span "PS29" at bounding box center [309, 109] width 43 height 15
click at [659, 329] on button "確認" at bounding box center [661, 328] width 41 height 24
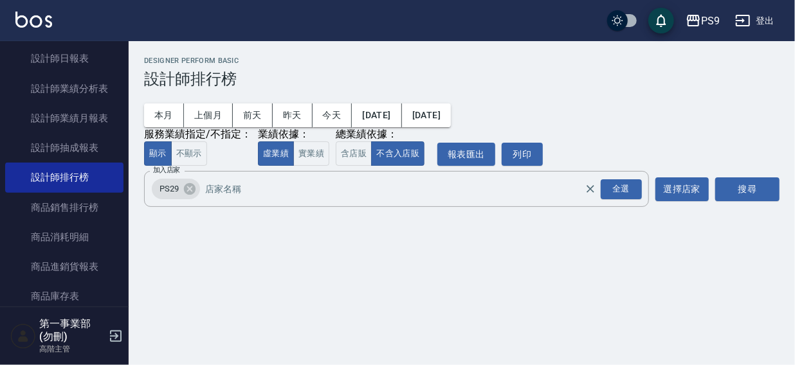
drag, startPoint x: 741, startPoint y: 187, endPoint x: 758, endPoint y: 176, distance: 20.5
click at [742, 187] on button "搜尋" at bounding box center [747, 190] width 64 height 24
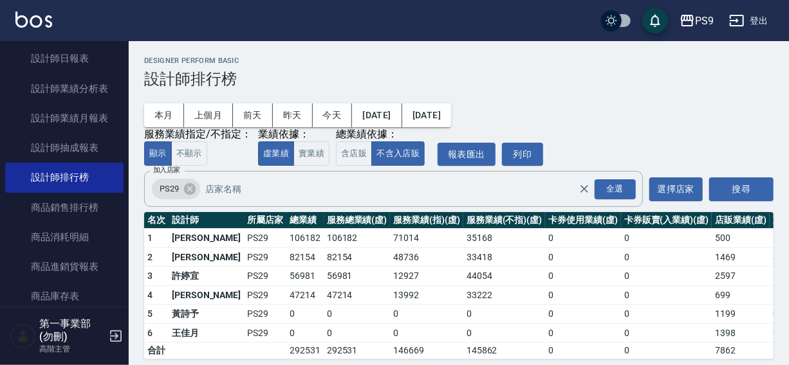
scroll to position [19, 0]
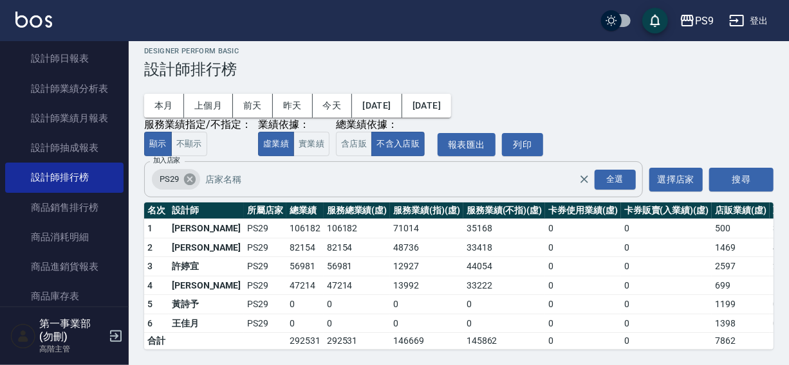
click at [190, 174] on icon at bounding box center [190, 180] width 12 height 12
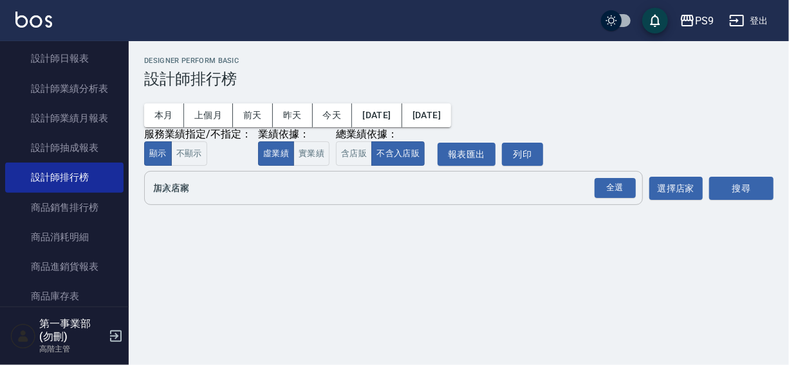
scroll to position [0, 0]
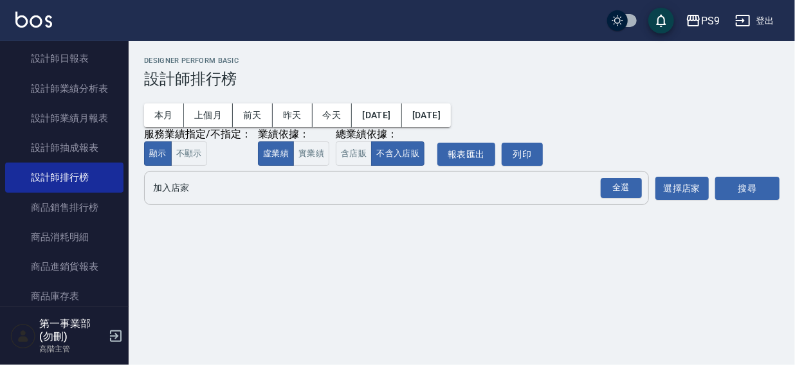
click at [190, 198] on input "加入店家" at bounding box center [387, 188] width 474 height 23
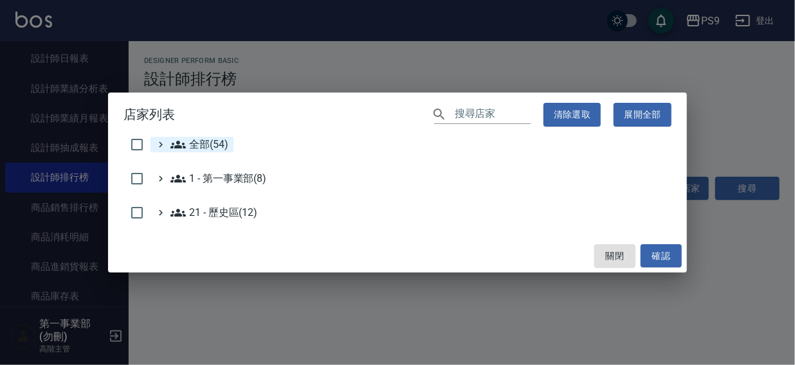
click at [199, 145] on span "全部(54)" at bounding box center [199, 144] width 58 height 15
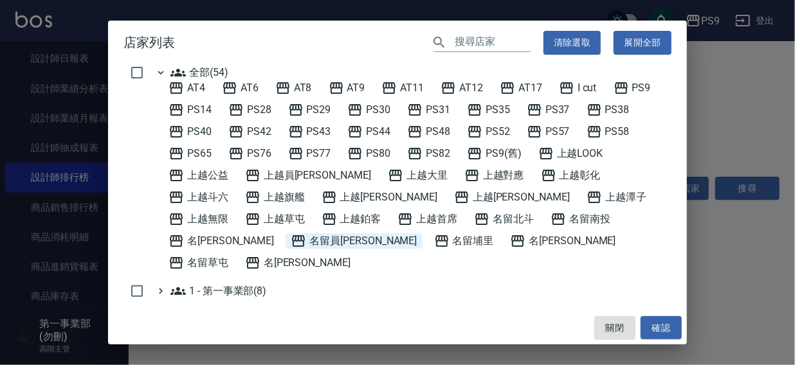
click at [417, 233] on span "名留員林中正" at bounding box center [354, 240] width 126 height 15
click at [666, 334] on button "確認" at bounding box center [661, 328] width 41 height 24
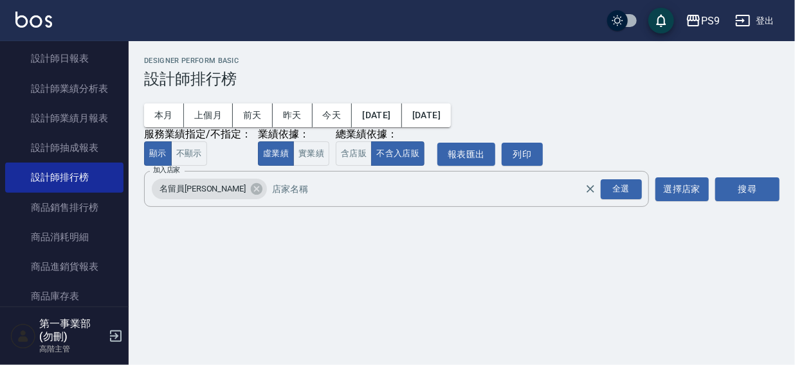
click at [723, 202] on div "搜尋" at bounding box center [747, 189] width 64 height 36
click at [729, 190] on button "搜尋" at bounding box center [747, 190] width 64 height 24
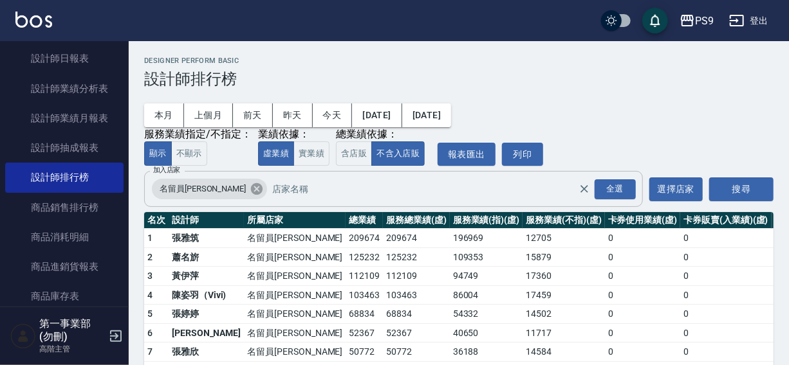
click at [251, 193] on icon at bounding box center [257, 189] width 12 height 12
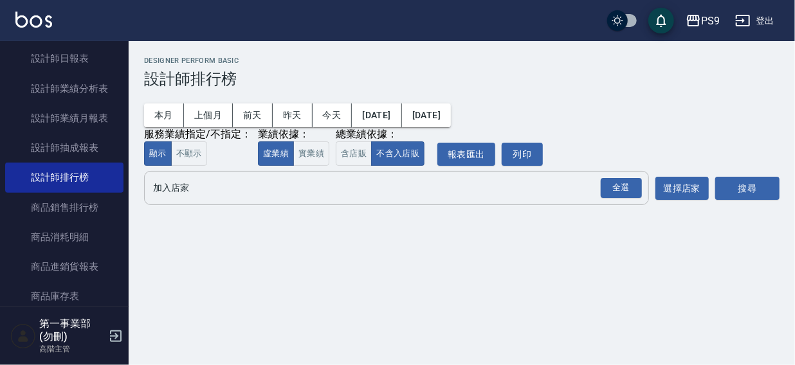
drag, startPoint x: 222, startPoint y: 255, endPoint x: 236, endPoint y: 234, distance: 25.5
click at [226, 255] on div "PS9 2025-08-01 - 2025-08-22 設計師排行榜 列印時間： 2025-08-22-16:38 Designer Perform Basi…" at bounding box center [397, 182] width 795 height 365
click at [172, 183] on input "加入店家" at bounding box center [387, 188] width 474 height 23
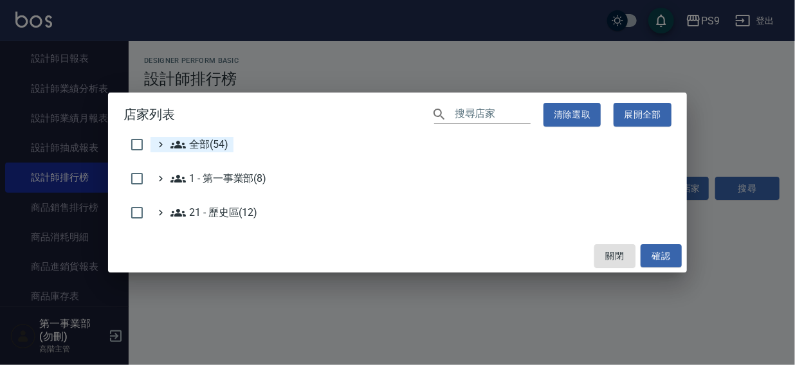
click at [199, 141] on span "全部(54)" at bounding box center [199, 144] width 58 height 15
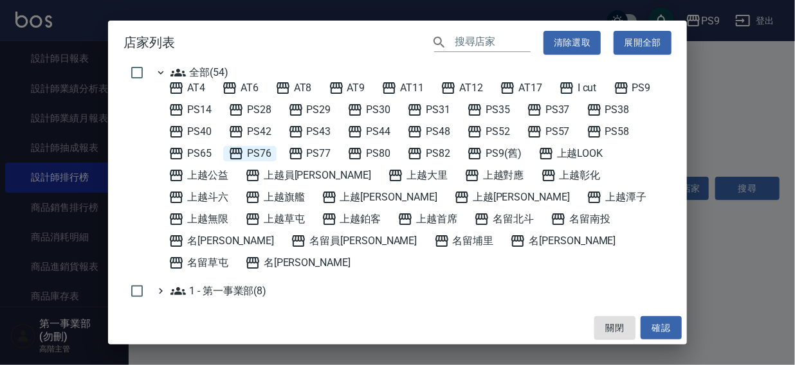
click at [265, 151] on span "PS76" at bounding box center [249, 153] width 43 height 15
click at [650, 323] on button "確認" at bounding box center [661, 328] width 41 height 24
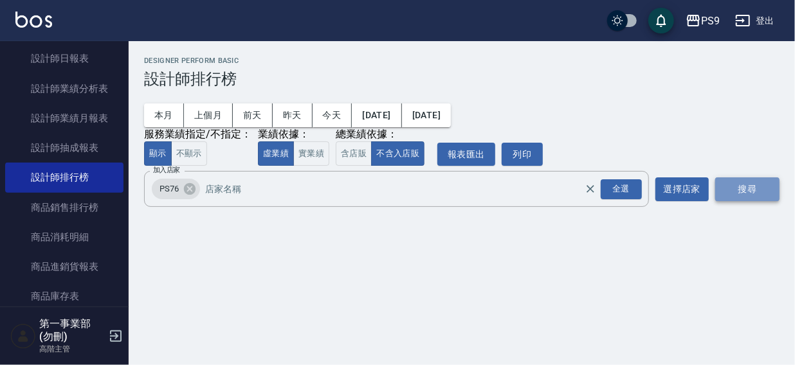
click at [749, 188] on button "搜尋" at bounding box center [747, 190] width 64 height 24
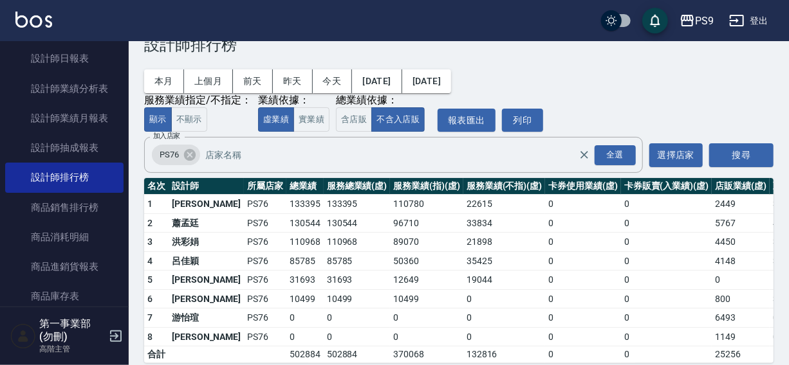
scroll to position [58, 0]
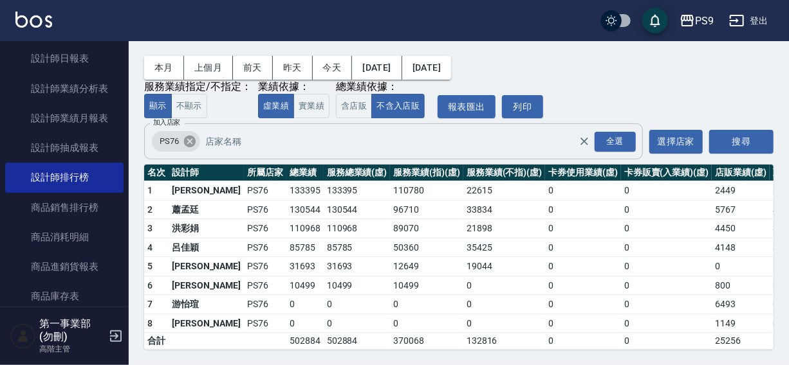
click at [190, 136] on icon at bounding box center [190, 142] width 12 height 12
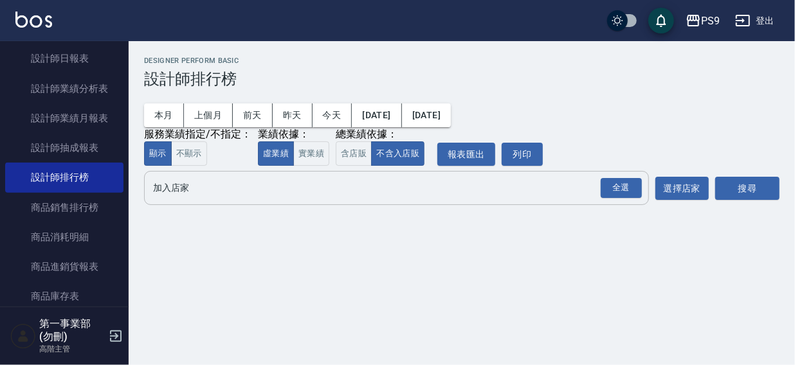
click at [173, 189] on input "加入店家" at bounding box center [387, 188] width 474 height 23
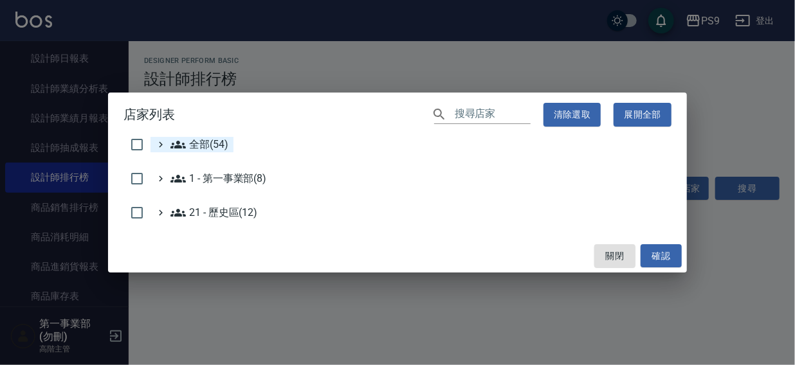
click at [189, 145] on span "全部(54)" at bounding box center [199, 144] width 58 height 15
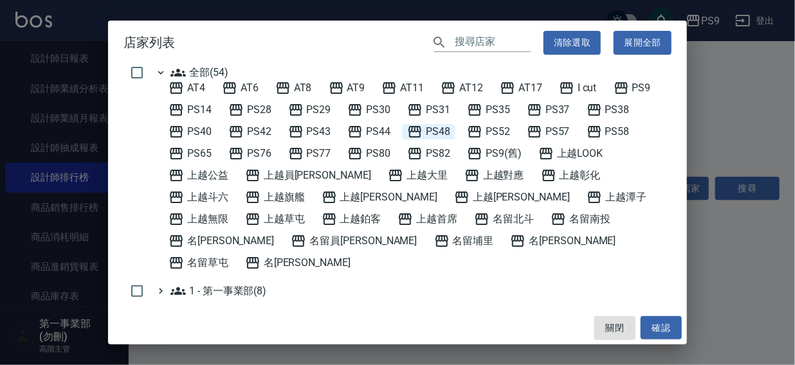
click at [430, 133] on span "PS48" at bounding box center [428, 131] width 43 height 15
click at [655, 329] on button "確認" at bounding box center [661, 328] width 41 height 24
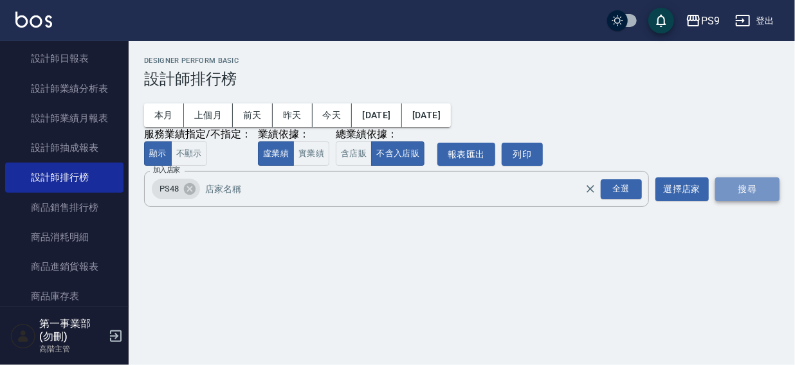
click at [756, 188] on button "搜尋" at bounding box center [747, 190] width 64 height 24
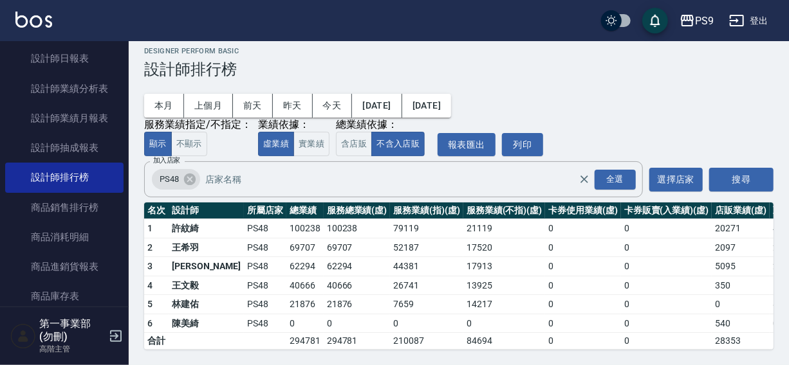
scroll to position [19, 0]
click at [190, 174] on icon at bounding box center [190, 180] width 12 height 12
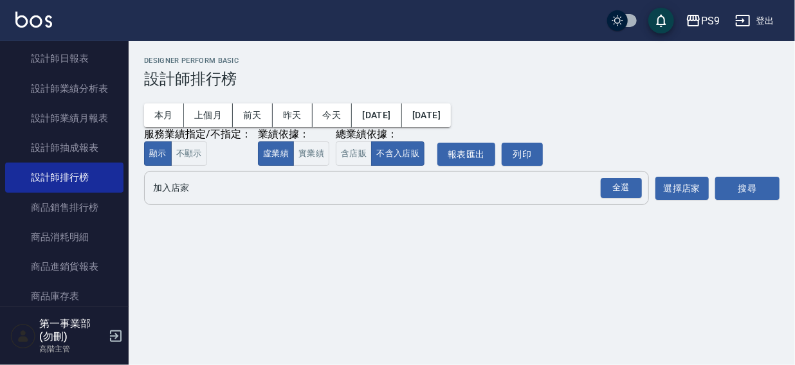
click at [171, 194] on input "加入店家" at bounding box center [387, 188] width 474 height 23
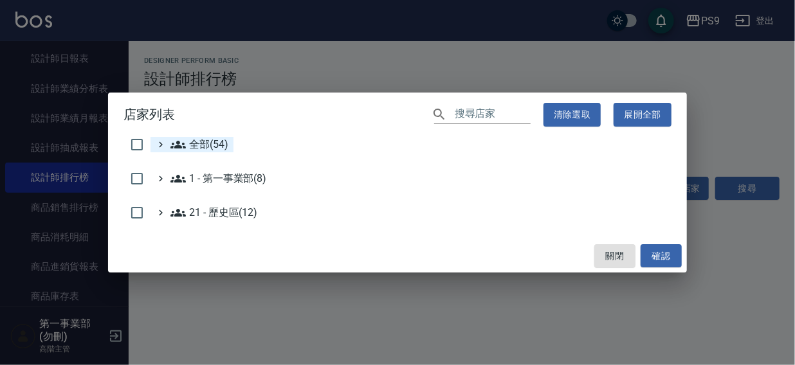
click at [212, 143] on span "全部(54)" at bounding box center [199, 144] width 58 height 15
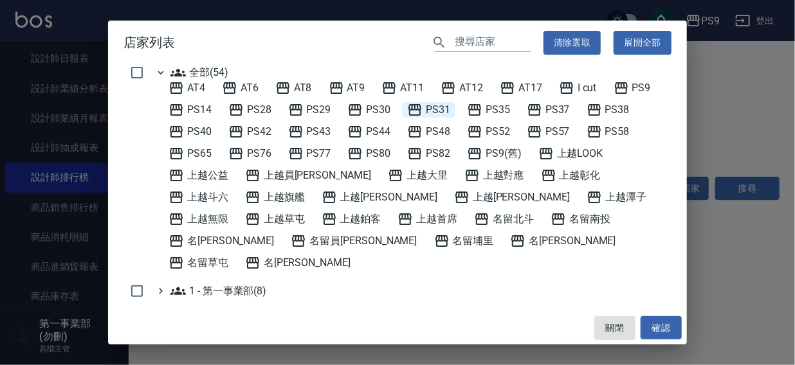
click at [437, 110] on span "PS31" at bounding box center [428, 109] width 43 height 15
click at [671, 327] on button "確認" at bounding box center [661, 328] width 41 height 24
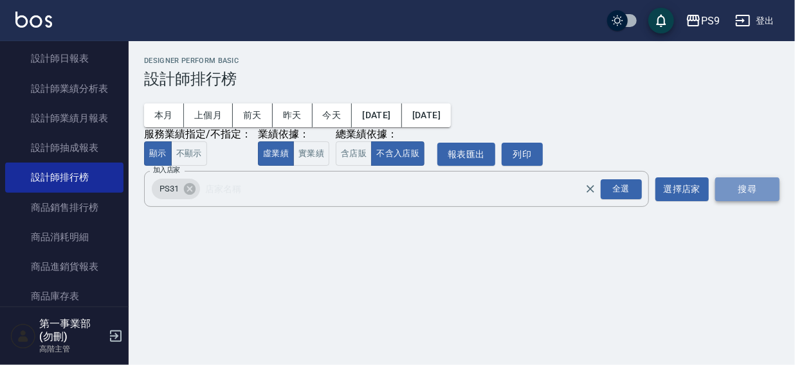
click at [729, 180] on button "搜尋" at bounding box center [747, 190] width 64 height 24
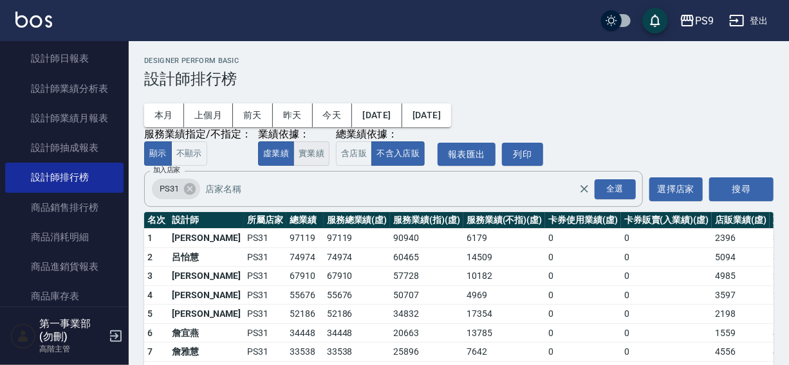
click at [318, 150] on button "實業績" at bounding box center [311, 153] width 36 height 25
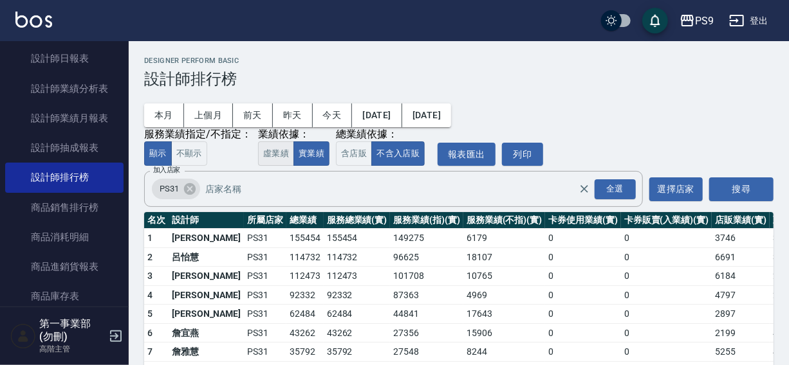
click at [270, 157] on button "虛業績" at bounding box center [276, 153] width 36 height 25
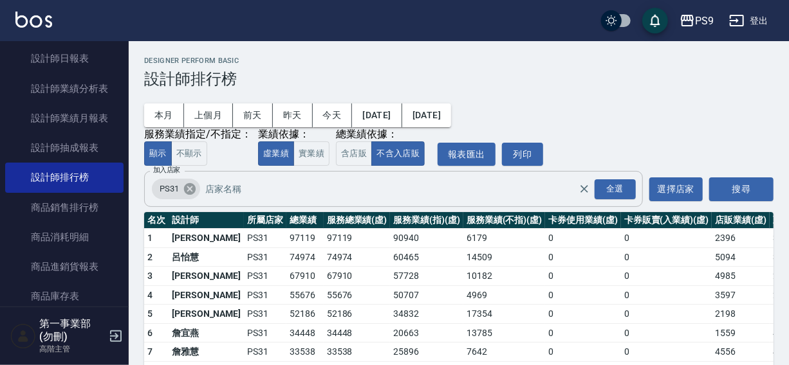
click at [186, 192] on icon at bounding box center [190, 189] width 12 height 12
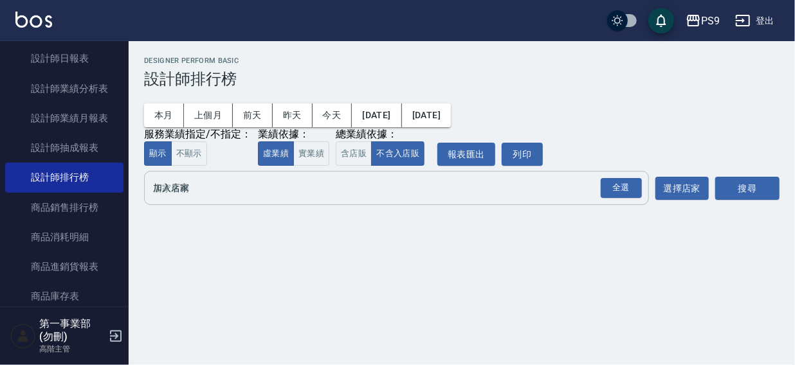
click at [185, 188] on input "加入店家" at bounding box center [387, 188] width 474 height 23
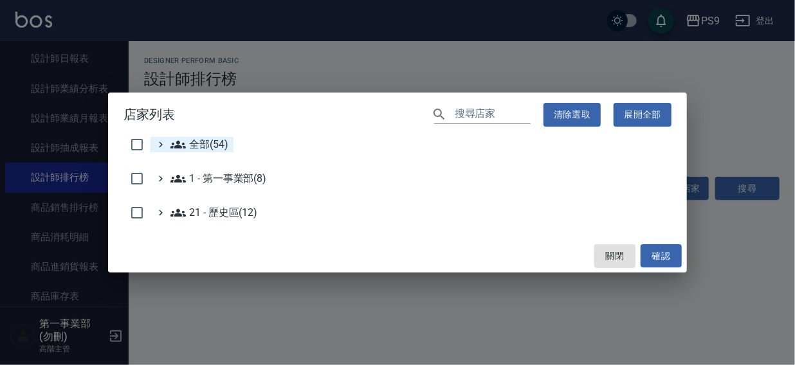
click at [197, 148] on span "全部(54)" at bounding box center [199, 144] width 58 height 15
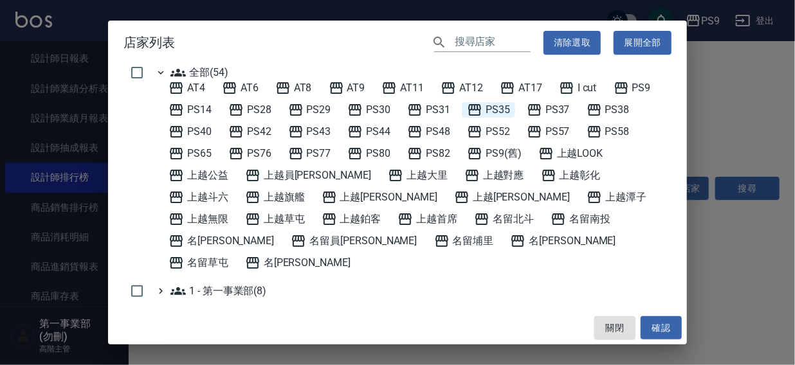
click at [495, 107] on span "PS35" at bounding box center [488, 109] width 43 height 15
click at [655, 322] on button "確認" at bounding box center [661, 328] width 41 height 24
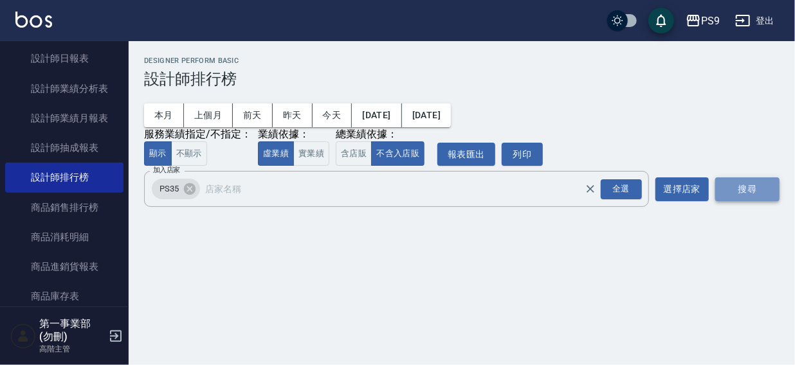
click at [725, 197] on button "搜尋" at bounding box center [747, 190] width 64 height 24
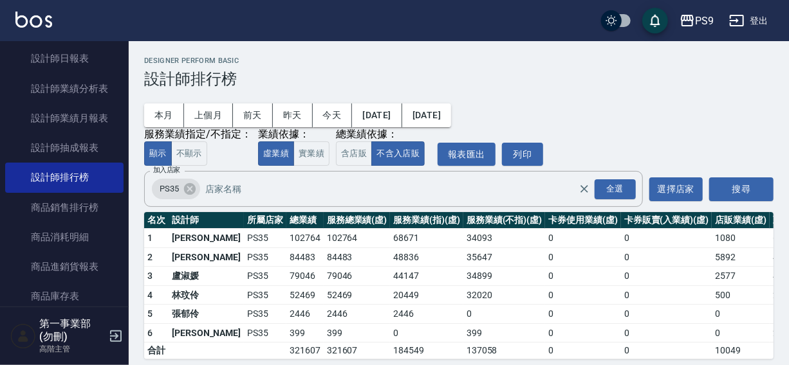
scroll to position [19, 0]
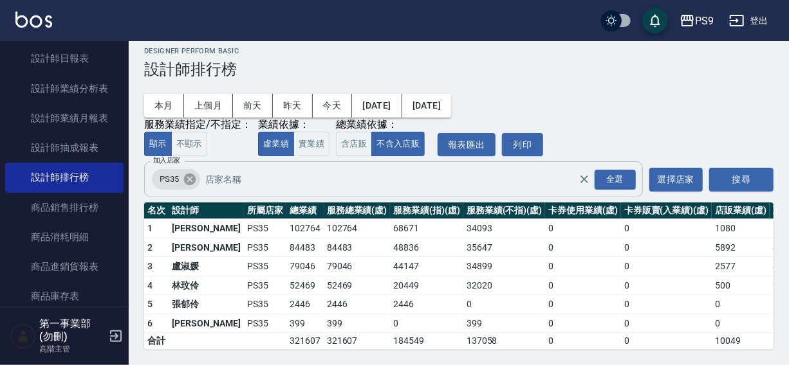
click at [190, 172] on icon at bounding box center [190, 179] width 14 height 14
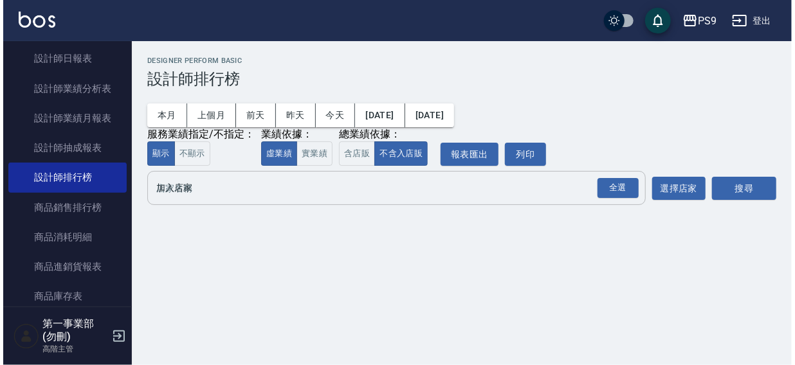
scroll to position [0, 0]
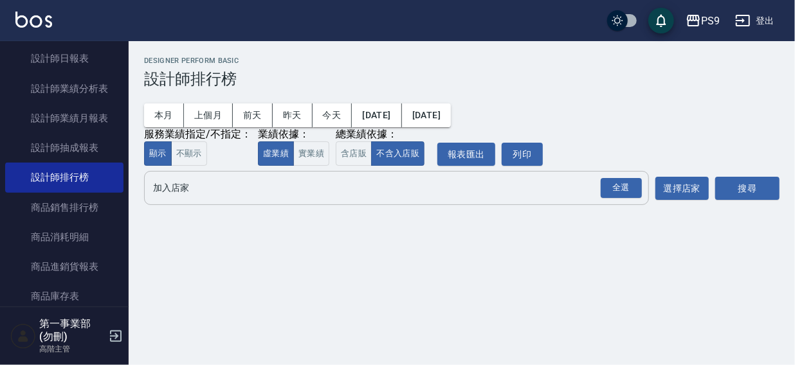
drag, startPoint x: 497, startPoint y: 27, endPoint x: 505, endPoint y: 23, distance: 9.2
click at [504, 24] on div "PS9 登出" at bounding box center [397, 20] width 795 height 41
click at [538, 30] on div "PS9 登出" at bounding box center [397, 20] width 795 height 41
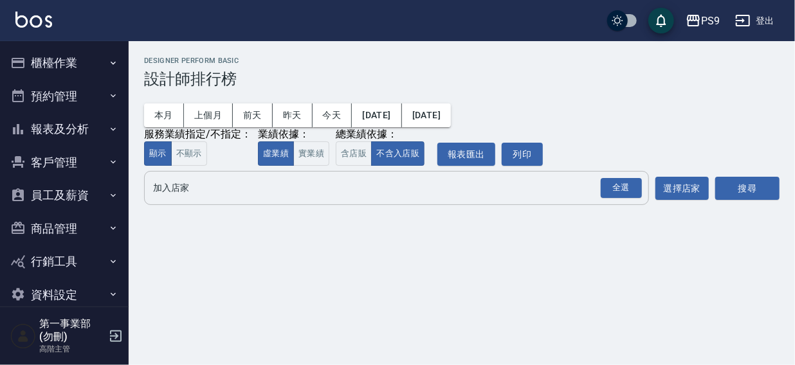
click at [226, 185] on input "加入店家" at bounding box center [387, 188] width 474 height 23
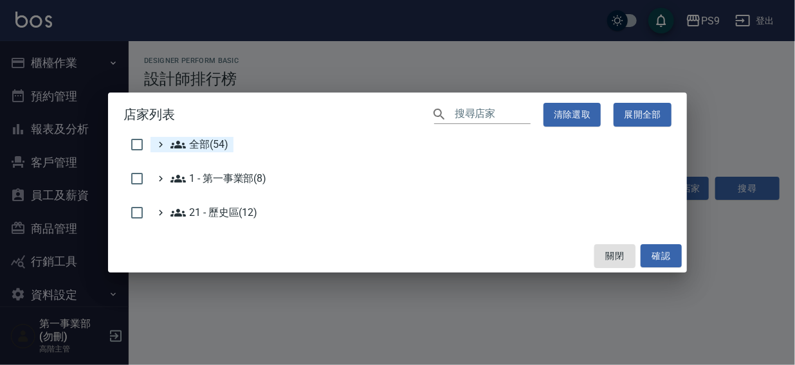
click at [203, 143] on span "全部(54)" at bounding box center [199, 144] width 58 height 15
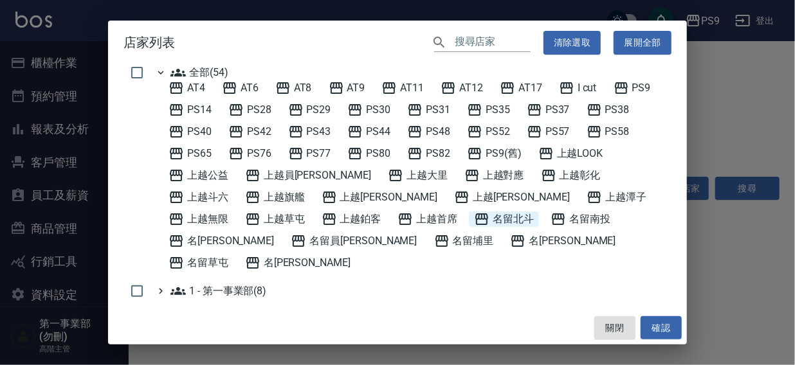
click at [474, 219] on span "名留北斗" at bounding box center [504, 219] width 60 height 15
click at [673, 326] on button "確認" at bounding box center [661, 328] width 41 height 24
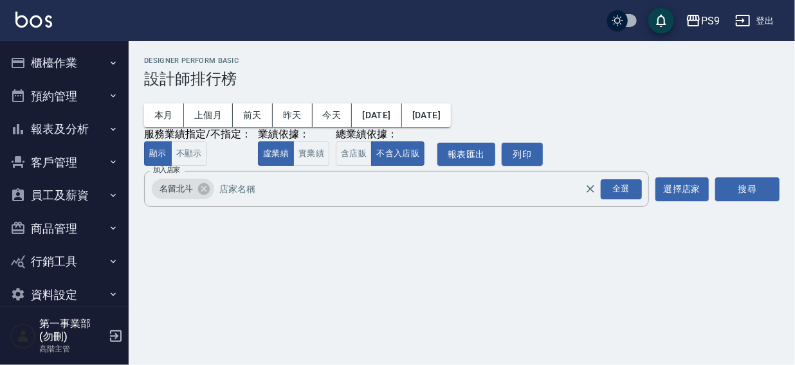
click at [762, 187] on button "搜尋" at bounding box center [747, 190] width 64 height 24
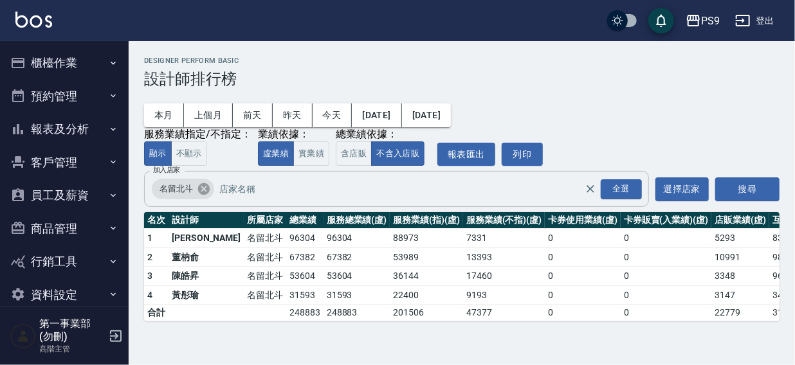
click at [197, 190] on icon at bounding box center [204, 189] width 14 height 14
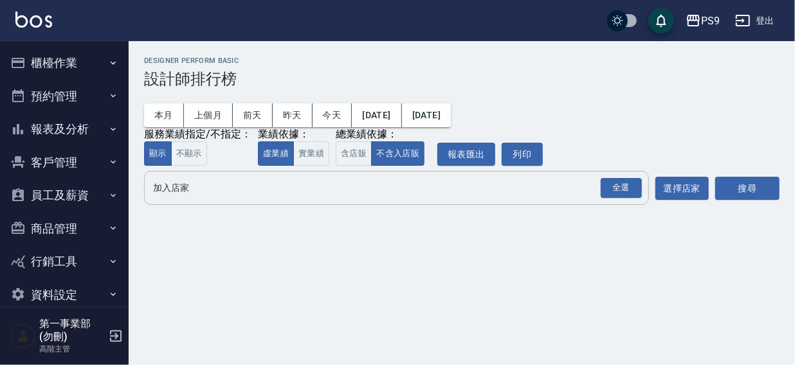
click at [176, 186] on input "加入店家" at bounding box center [387, 188] width 474 height 23
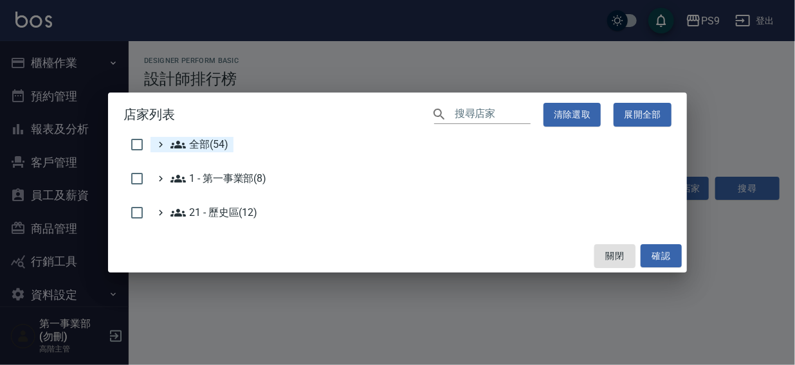
click at [199, 138] on span "全部(54)" at bounding box center [199, 144] width 58 height 15
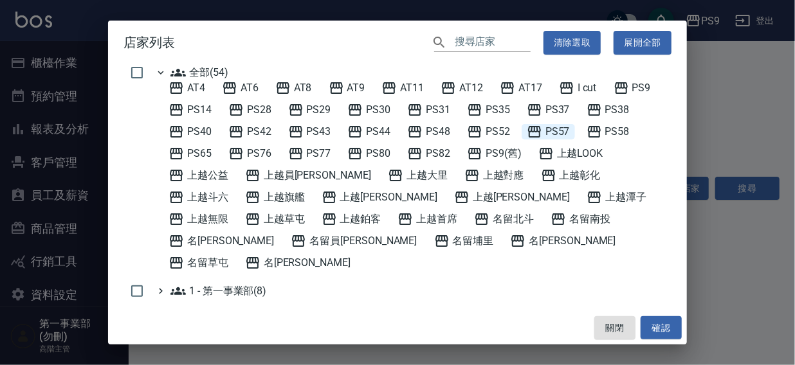
click at [557, 128] on span "PS57" at bounding box center [548, 131] width 43 height 15
click at [662, 326] on button "確認" at bounding box center [661, 328] width 41 height 24
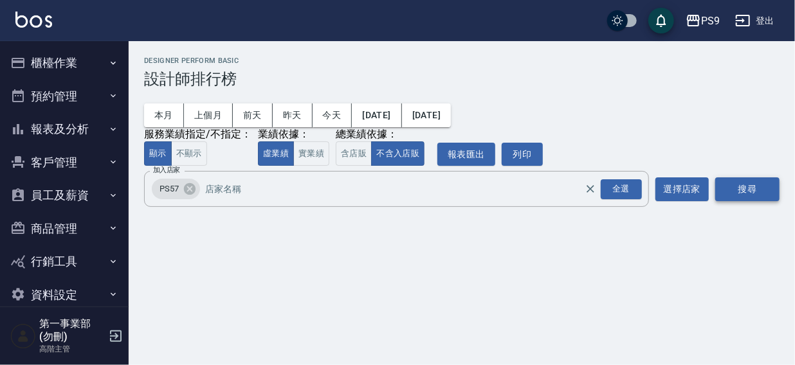
click at [733, 188] on button "搜尋" at bounding box center [747, 190] width 64 height 24
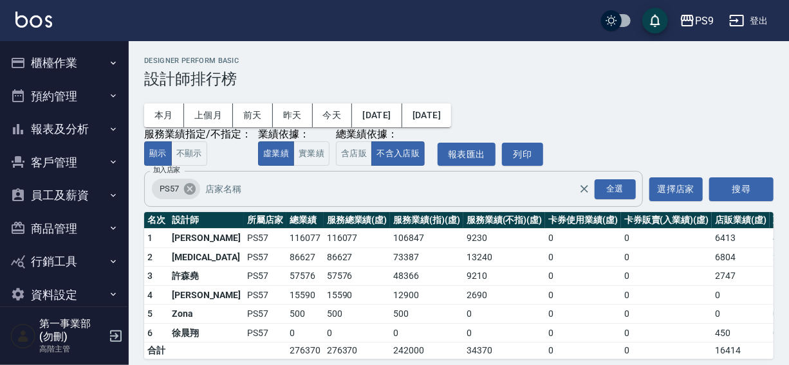
click at [187, 190] on icon at bounding box center [190, 189] width 12 height 12
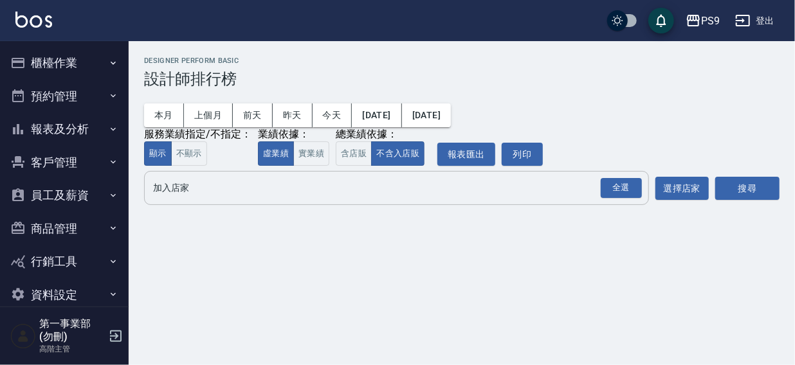
click at [180, 193] on input "加入店家" at bounding box center [387, 188] width 474 height 23
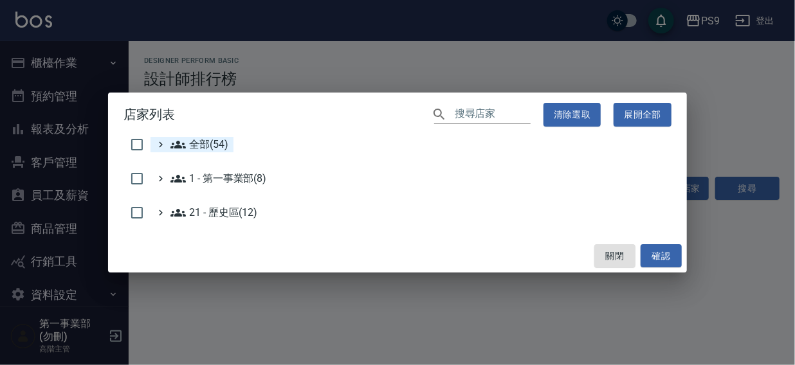
click at [205, 145] on span "全部(54)" at bounding box center [199, 144] width 58 height 15
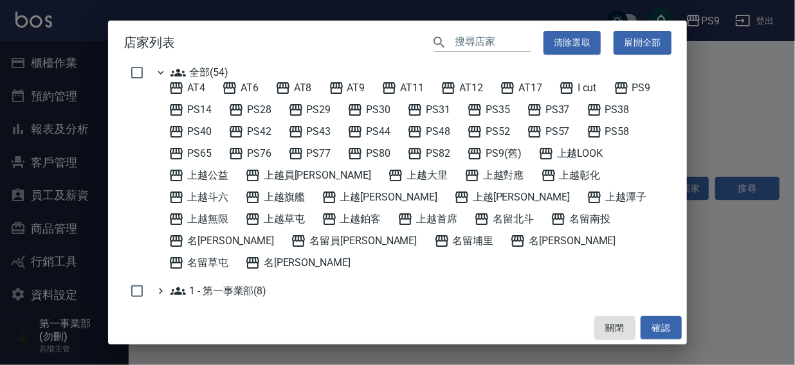
click at [466, 78] on li "全部(54) AT4 AT6 AT8 AT9 AT11 AT12 AT17 I cut PS9 PS14 PS28 PS29 PS30 PS31 PS35 P…" at bounding box center [410, 168] width 521 height 206
click at [477, 80] on span "AT12" at bounding box center [462, 87] width 42 height 15
drag, startPoint x: 656, startPoint y: 331, endPoint x: 692, endPoint y: 242, distance: 95.8
click at [657, 331] on button "確認" at bounding box center [661, 328] width 41 height 24
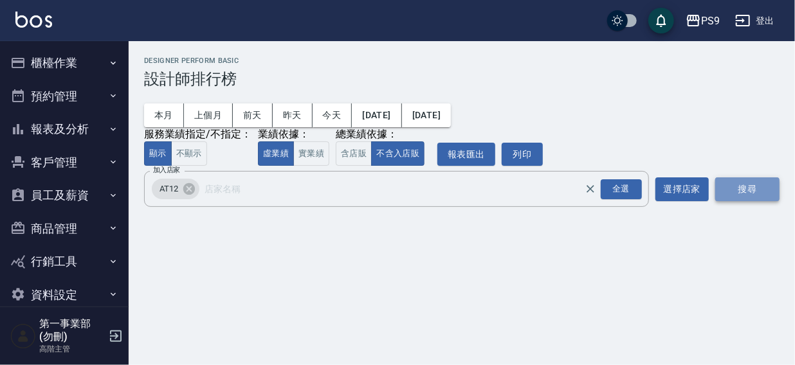
click at [727, 190] on button "搜尋" at bounding box center [747, 190] width 64 height 24
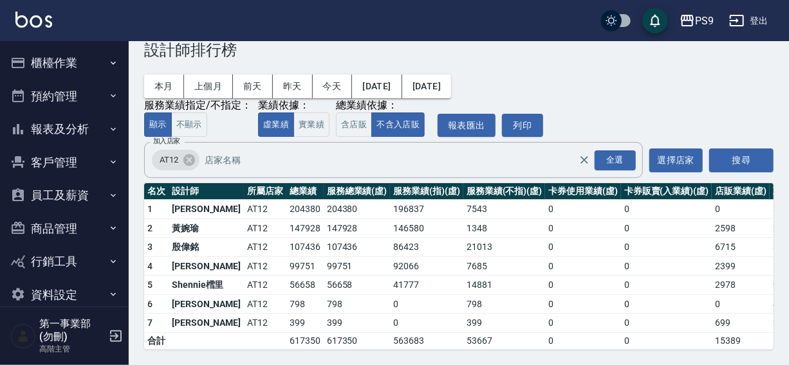
scroll to position [39, 0]
click at [192, 154] on icon at bounding box center [189, 160] width 12 height 12
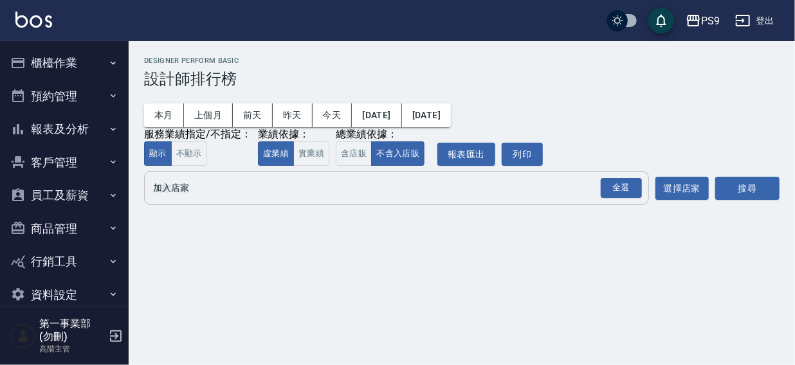
click at [187, 191] on input "加入店家" at bounding box center [387, 188] width 474 height 23
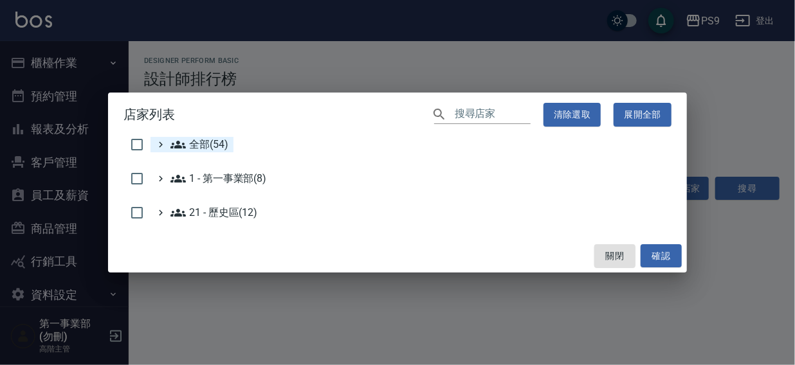
click at [208, 143] on span "全部(54)" at bounding box center [199, 144] width 58 height 15
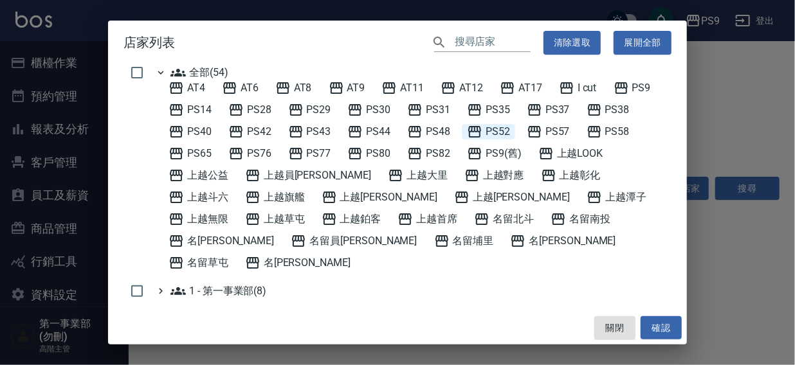
click at [486, 132] on span "PS52" at bounding box center [488, 131] width 43 height 15
drag, startPoint x: 650, startPoint y: 328, endPoint x: 734, endPoint y: 197, distance: 156.3
click at [651, 328] on button "確認" at bounding box center [661, 328] width 41 height 24
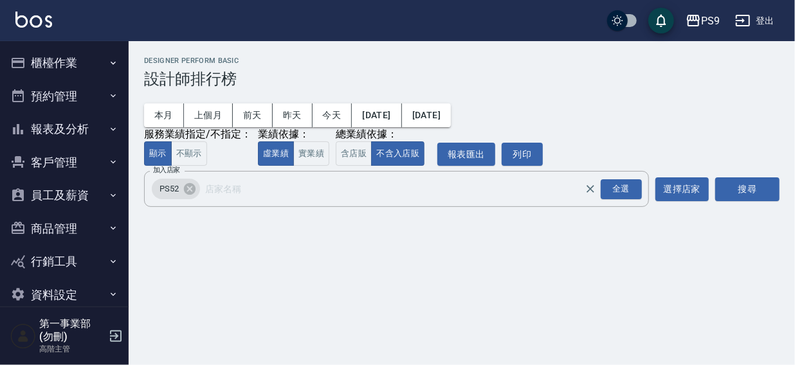
click at [742, 183] on button "搜尋" at bounding box center [747, 190] width 64 height 24
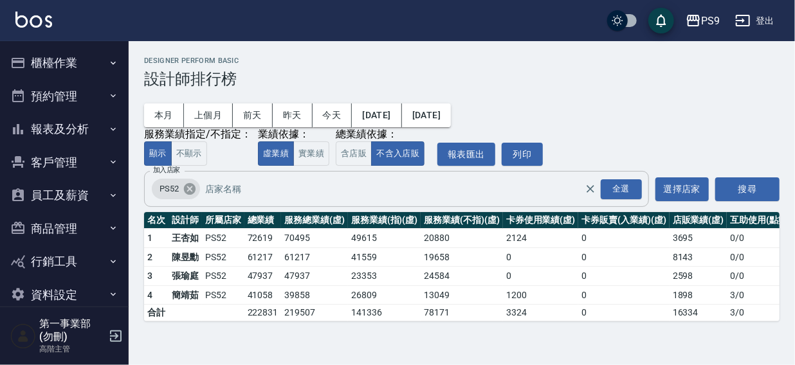
click at [189, 189] on icon at bounding box center [190, 189] width 14 height 14
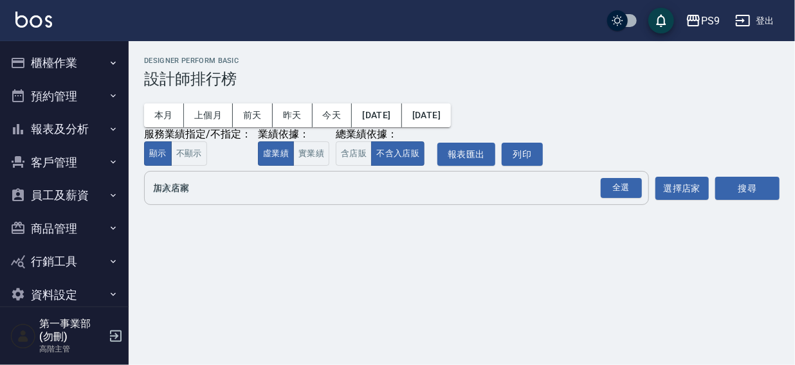
click at [187, 189] on input "加入店家" at bounding box center [387, 188] width 474 height 23
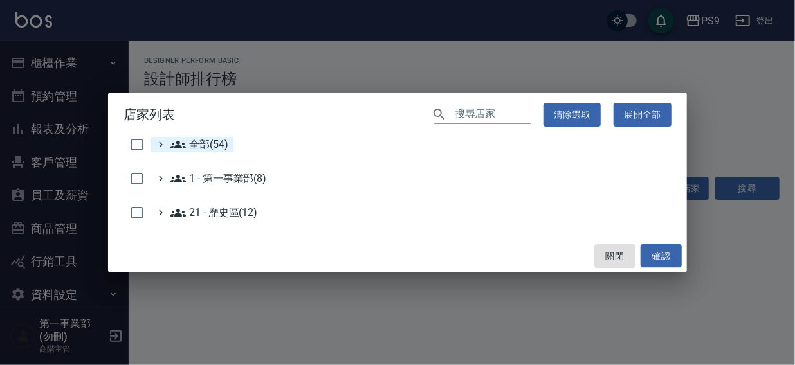
click at [218, 146] on span "全部(54)" at bounding box center [199, 144] width 58 height 15
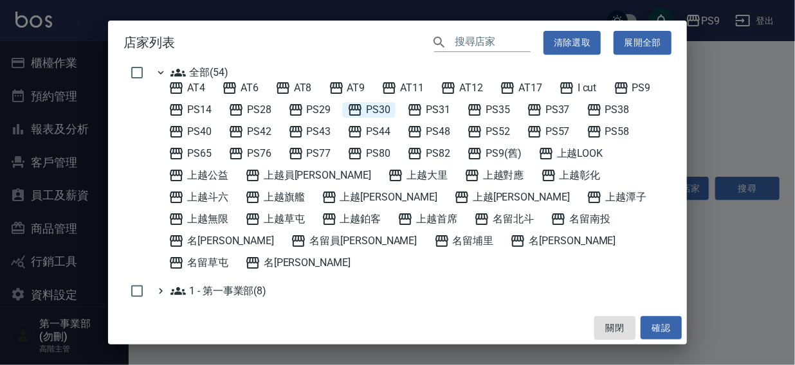
click at [381, 108] on span "PS30" at bounding box center [368, 109] width 43 height 15
click at [672, 331] on button "確認" at bounding box center [661, 328] width 41 height 24
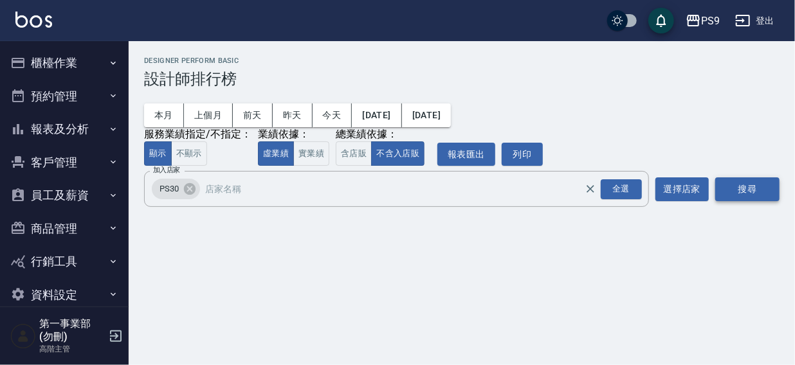
click at [738, 190] on button "搜尋" at bounding box center [747, 190] width 64 height 24
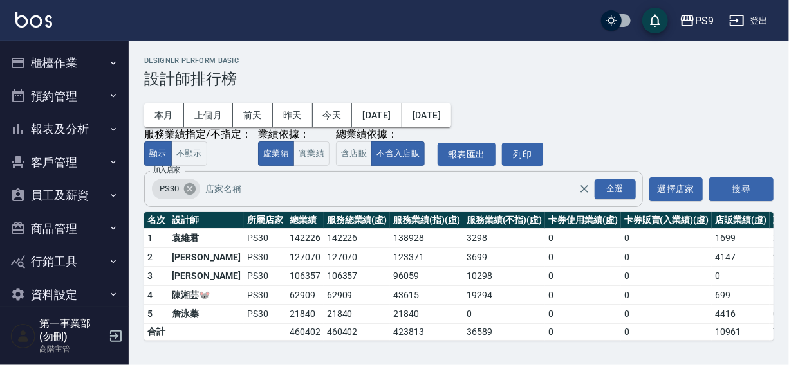
click at [187, 193] on icon at bounding box center [190, 189] width 12 height 12
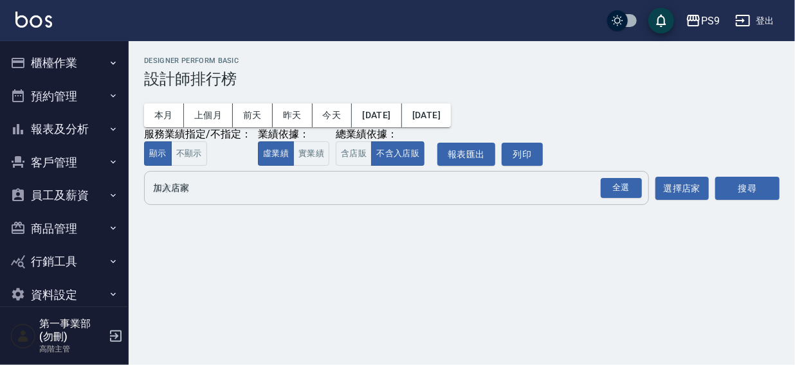
click at [187, 192] on input "加入店家" at bounding box center [387, 188] width 474 height 23
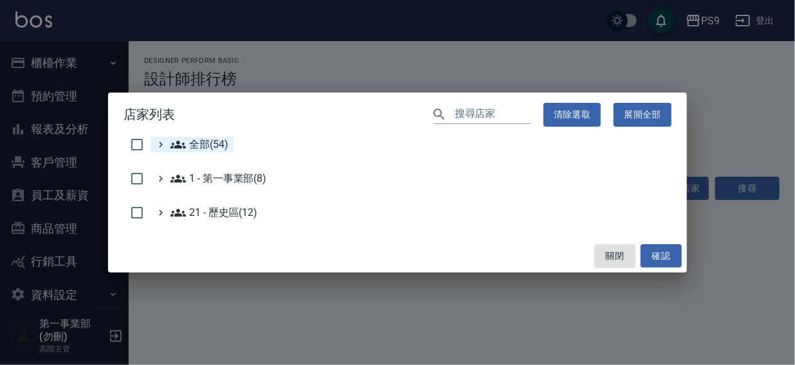
click at [204, 147] on span "全部(54)" at bounding box center [199, 144] width 58 height 15
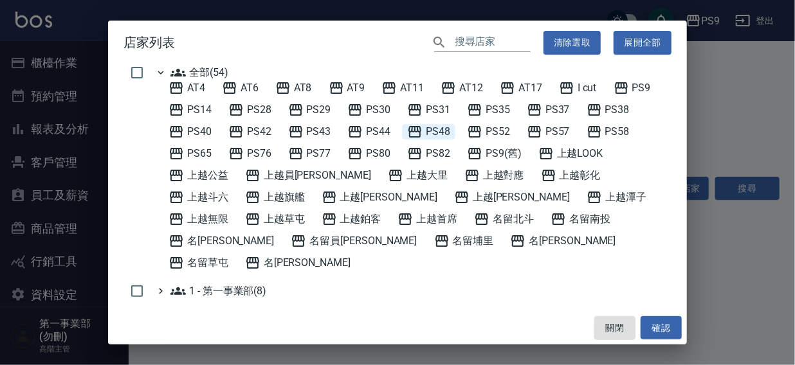
click at [433, 134] on span "PS48" at bounding box center [428, 131] width 43 height 15
drag, startPoint x: 653, startPoint y: 334, endPoint x: 691, endPoint y: 250, distance: 92.7
click at [655, 334] on button "確認" at bounding box center [661, 328] width 41 height 24
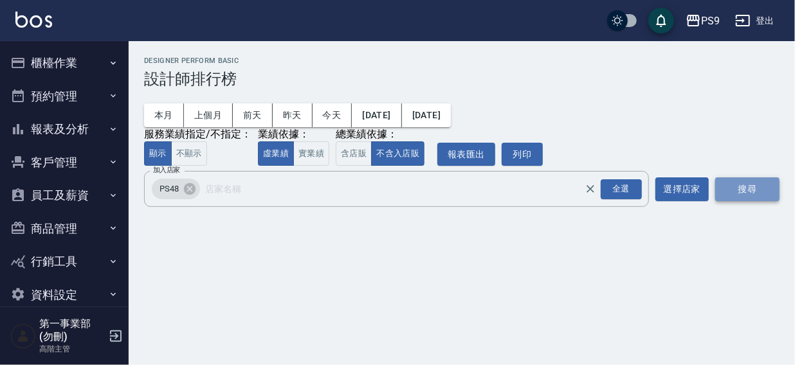
click at [755, 185] on button "搜尋" at bounding box center [747, 190] width 64 height 24
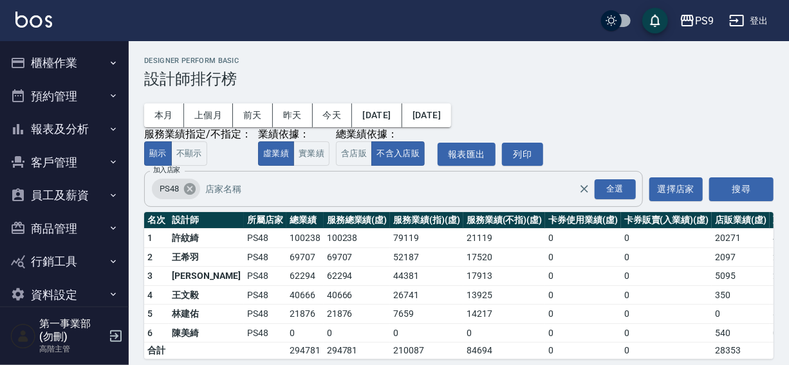
click at [189, 188] on icon at bounding box center [190, 189] width 12 height 12
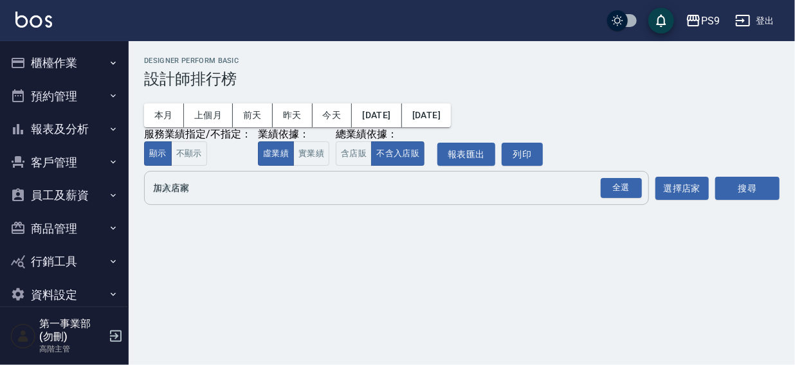
click at [184, 195] on input "加入店家" at bounding box center [387, 188] width 474 height 23
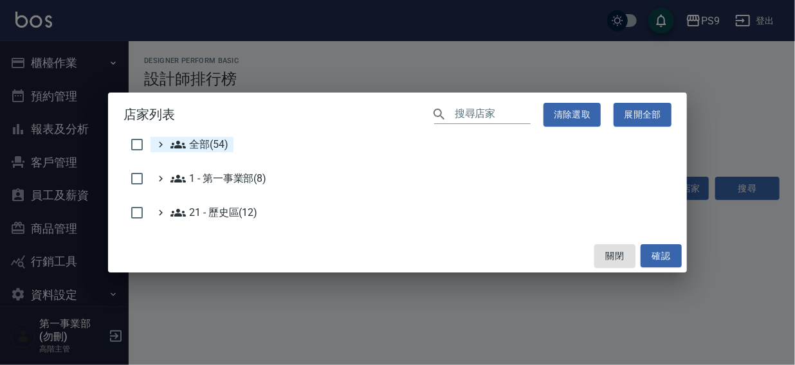
click at [215, 145] on span "全部(54)" at bounding box center [199, 144] width 58 height 15
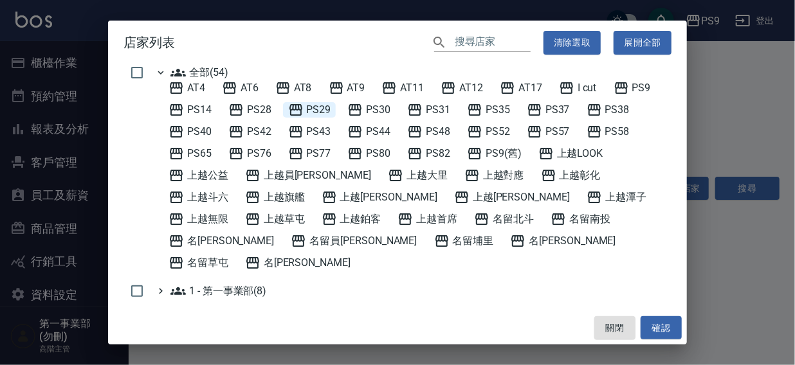
click at [320, 108] on span "PS29" at bounding box center [309, 109] width 43 height 15
click at [655, 329] on button "確認" at bounding box center [661, 328] width 41 height 24
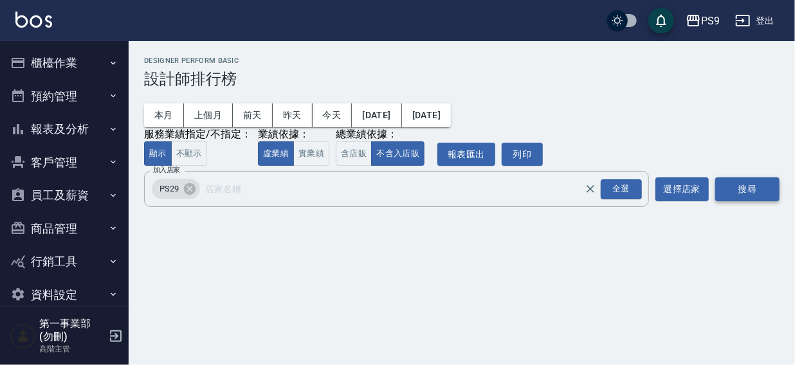
click at [739, 193] on button "搜尋" at bounding box center [747, 190] width 64 height 24
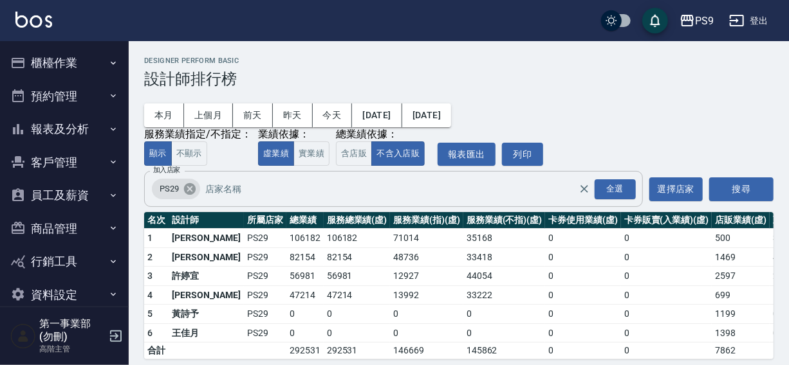
click at [189, 187] on icon at bounding box center [190, 189] width 12 height 12
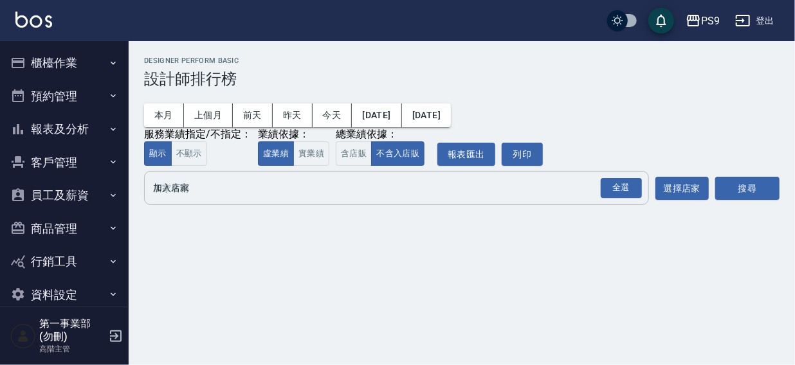
click at [185, 196] on input "加入店家" at bounding box center [387, 188] width 474 height 23
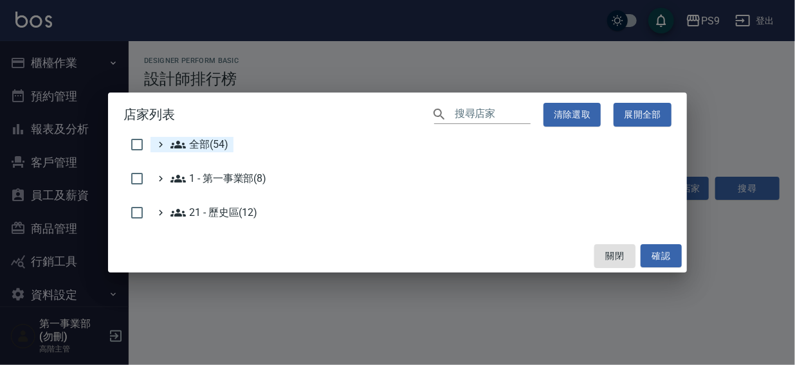
click at [212, 145] on span "全部(54)" at bounding box center [199, 144] width 58 height 15
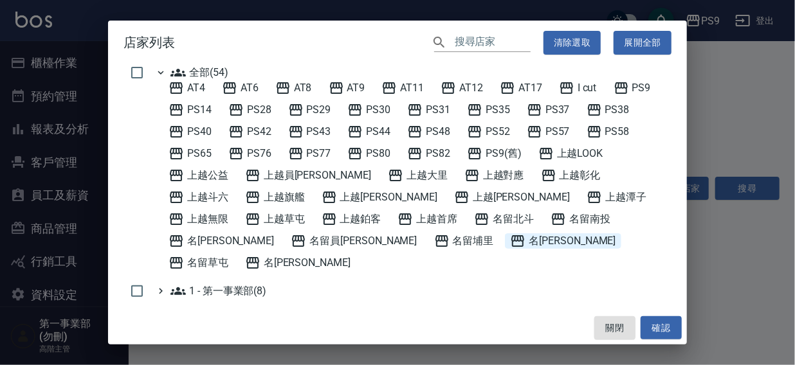
click at [510, 239] on span "名留沙鹿" at bounding box center [562, 240] width 105 height 15
drag, startPoint x: 663, startPoint y: 332, endPoint x: 711, endPoint y: 230, distance: 112.5
click at [668, 329] on button "確認" at bounding box center [661, 328] width 41 height 24
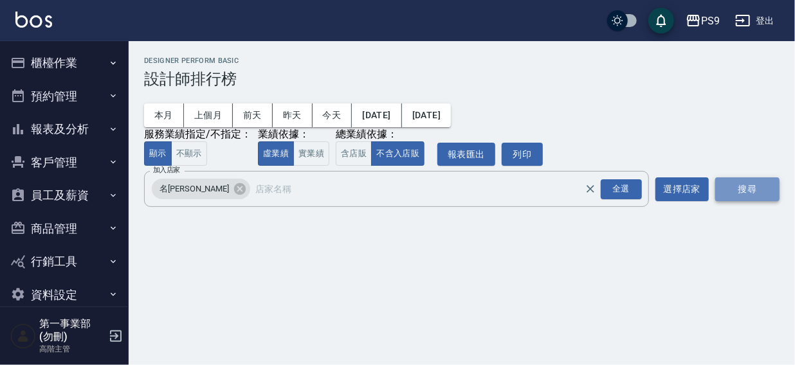
click at [743, 185] on button "搜尋" at bounding box center [747, 190] width 64 height 24
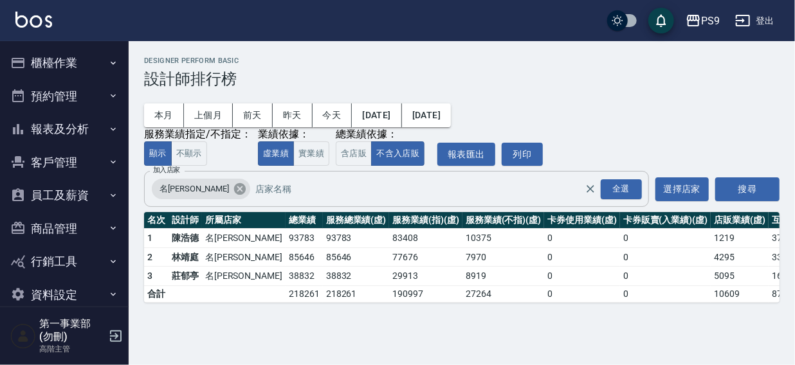
click at [234, 192] on icon at bounding box center [240, 189] width 12 height 12
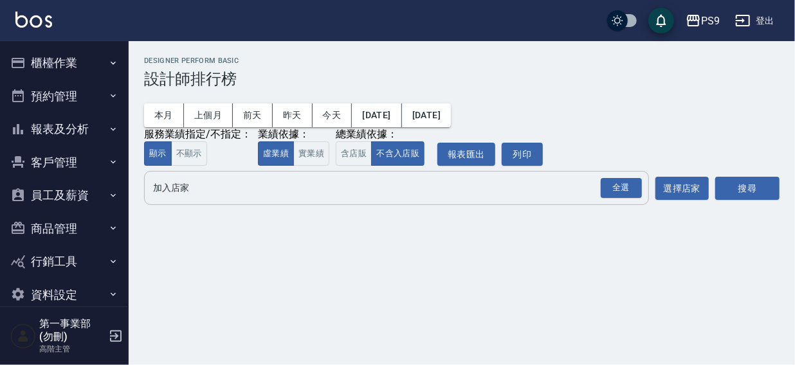
click at [199, 193] on input "加入店家" at bounding box center [387, 188] width 474 height 23
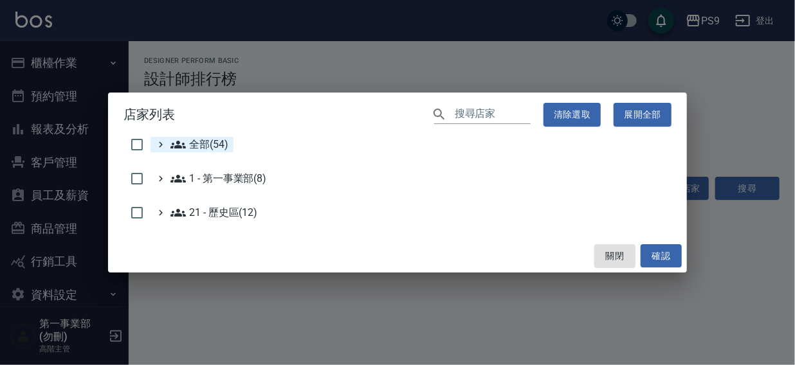
click at [217, 145] on span "全部(54)" at bounding box center [199, 144] width 58 height 15
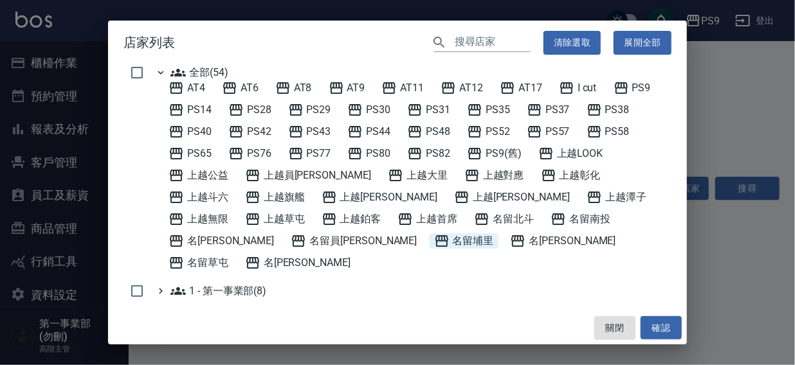
click at [434, 239] on span "名留埔里" at bounding box center [464, 240] width 60 height 15
drag, startPoint x: 653, startPoint y: 327, endPoint x: 707, endPoint y: 255, distance: 90.6
click at [653, 327] on button "確認" at bounding box center [661, 328] width 41 height 24
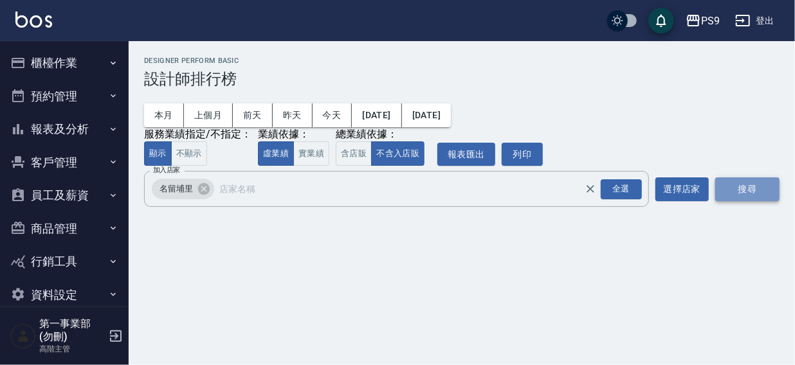
click at [760, 188] on button "搜尋" at bounding box center [747, 190] width 64 height 24
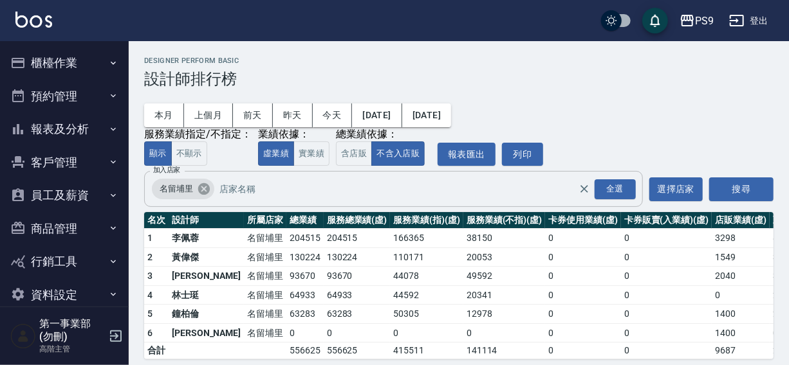
click at [201, 190] on icon at bounding box center [204, 189] width 12 height 12
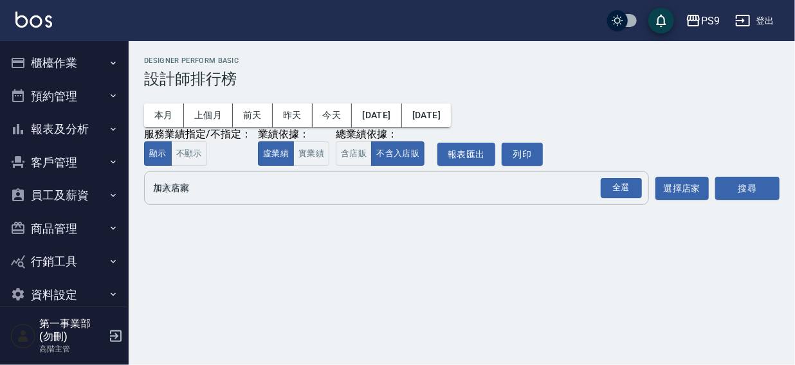
click at [201, 190] on input "加入店家" at bounding box center [387, 188] width 474 height 23
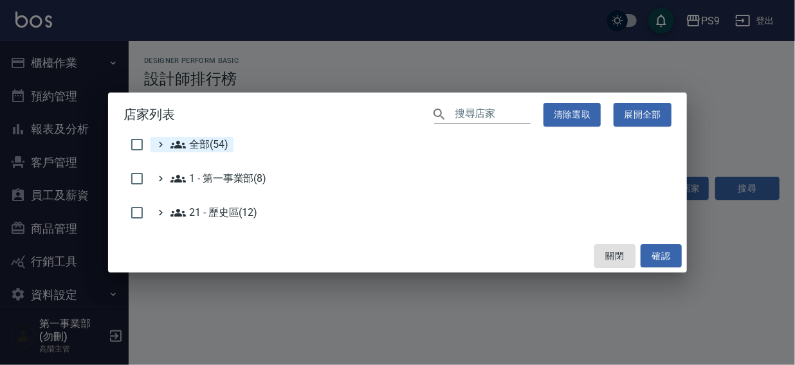
click at [216, 143] on span "全部(54)" at bounding box center [199, 144] width 58 height 15
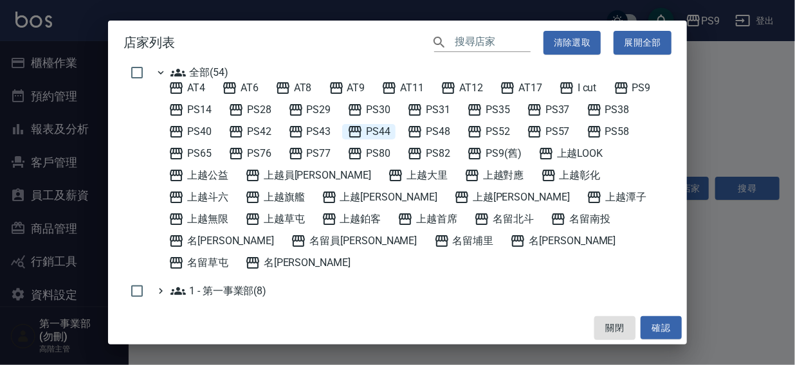
click at [379, 132] on span "PS44" at bounding box center [368, 131] width 43 height 15
click at [659, 327] on button "確認" at bounding box center [661, 328] width 41 height 24
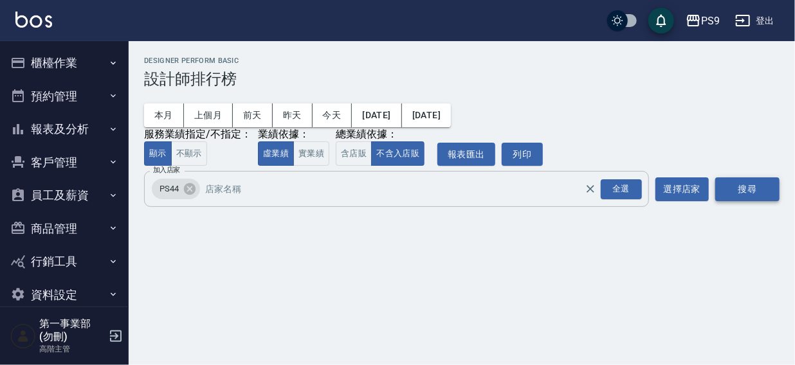
click at [759, 183] on button "搜尋" at bounding box center [747, 190] width 64 height 24
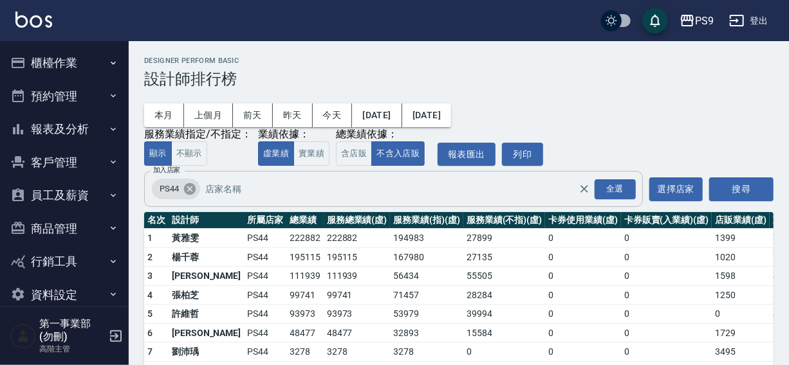
click at [190, 190] on icon at bounding box center [190, 189] width 12 height 12
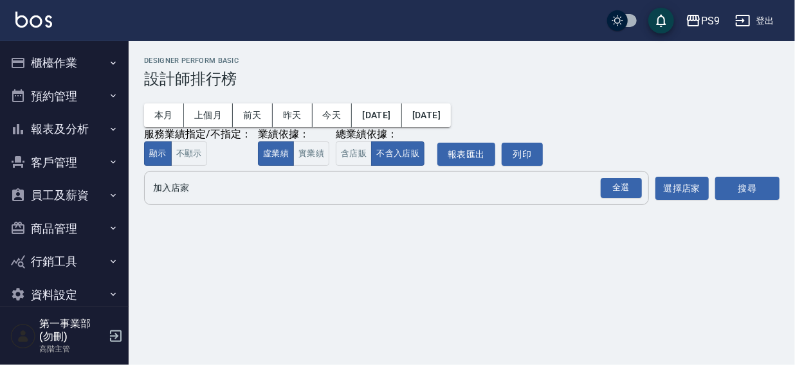
click at [184, 185] on input "加入店家" at bounding box center [387, 188] width 474 height 23
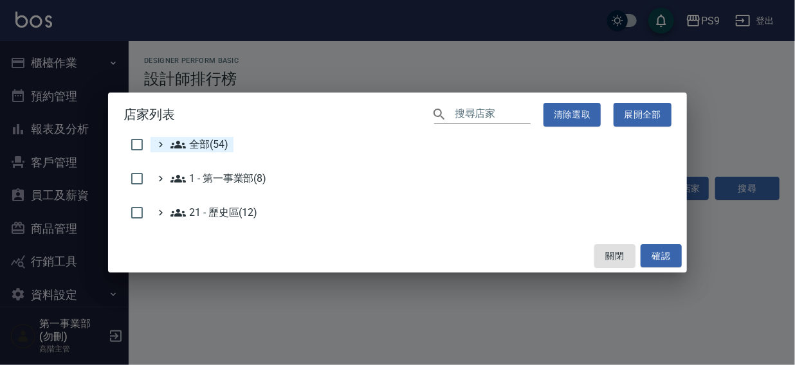
click at [194, 147] on span "全部(54)" at bounding box center [199, 144] width 58 height 15
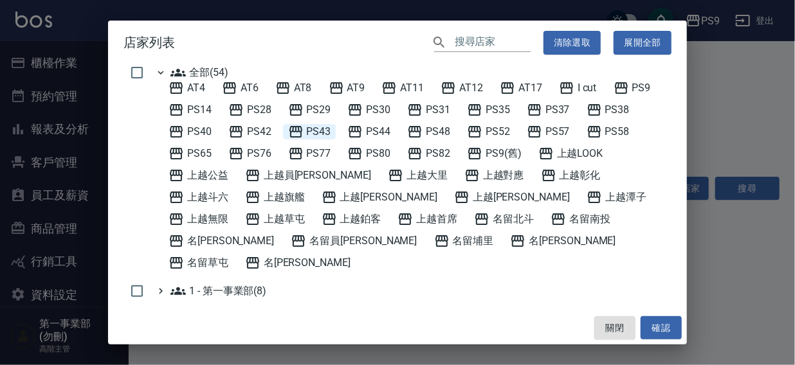
click at [314, 131] on span "PS43" at bounding box center [309, 131] width 43 height 15
click at [658, 338] on button "確認" at bounding box center [661, 328] width 41 height 24
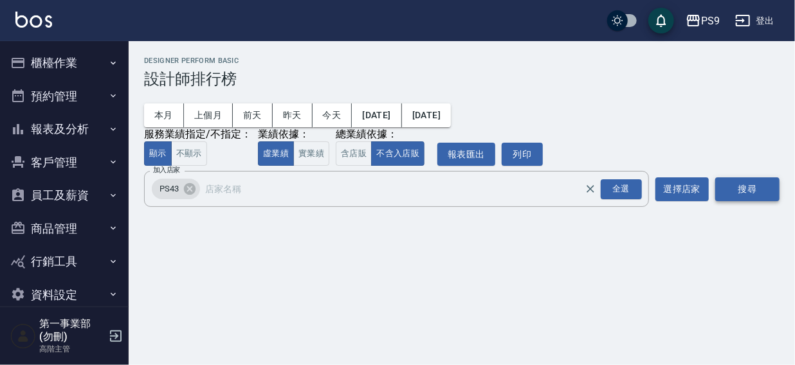
click at [743, 190] on button "搜尋" at bounding box center [747, 190] width 64 height 24
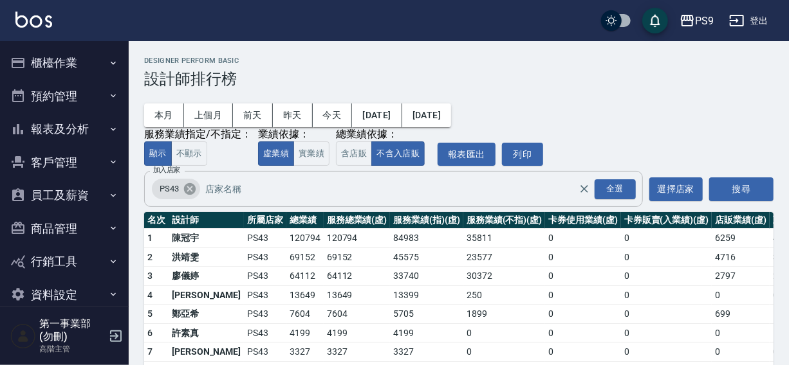
click at [188, 188] on icon at bounding box center [190, 189] width 12 height 12
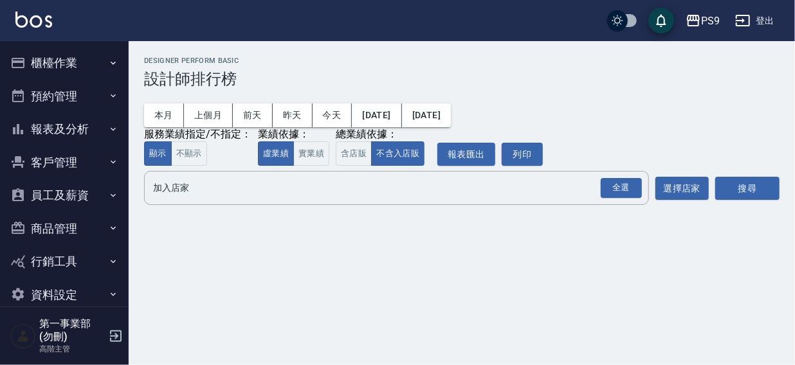
click at [410, 29] on div "PS9 登出" at bounding box center [397, 20] width 795 height 41
click at [176, 192] on input "加入店家" at bounding box center [387, 188] width 474 height 23
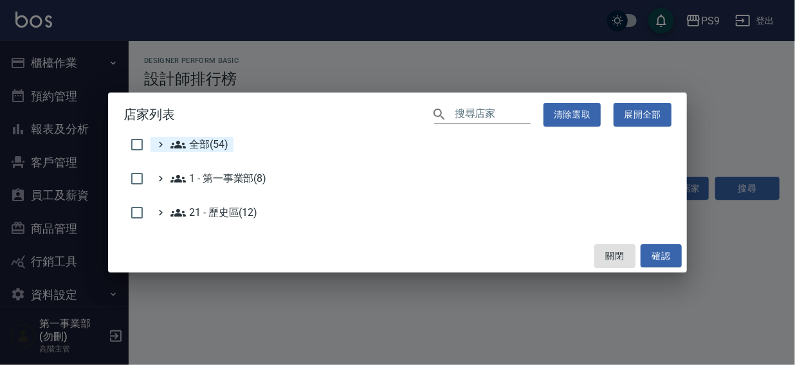
click at [191, 148] on span "全部(54)" at bounding box center [199, 144] width 58 height 15
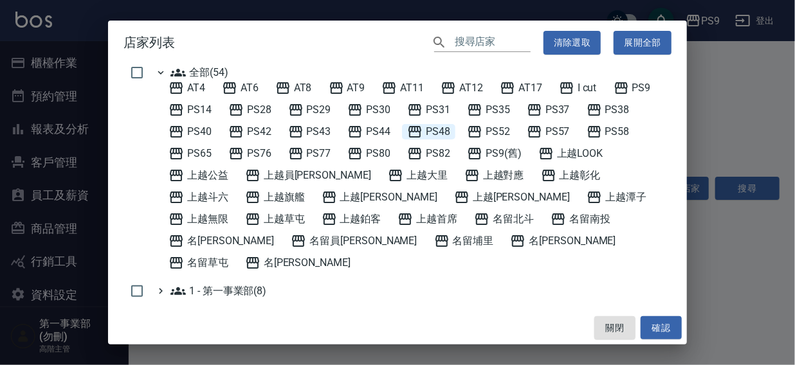
click at [437, 129] on span "PS48" at bounding box center [428, 131] width 43 height 15
click at [437, 132] on span "PS48" at bounding box center [428, 131] width 43 height 15
click at [256, 131] on span "PS42" at bounding box center [249, 131] width 43 height 15
click at [652, 325] on button "確認" at bounding box center [661, 328] width 41 height 24
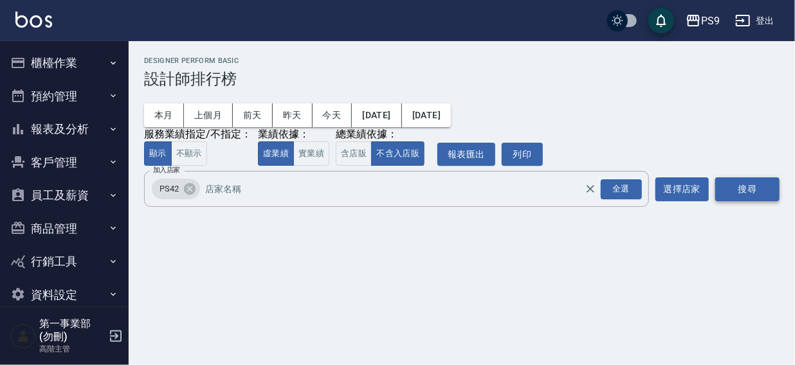
click at [754, 190] on button "搜尋" at bounding box center [747, 190] width 64 height 24
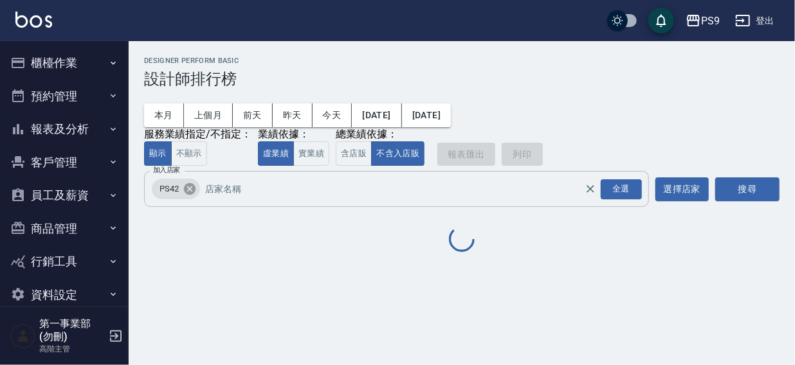
click at [190, 191] on icon at bounding box center [190, 189] width 14 height 14
click at [180, 192] on input "加入店家" at bounding box center [387, 188] width 474 height 23
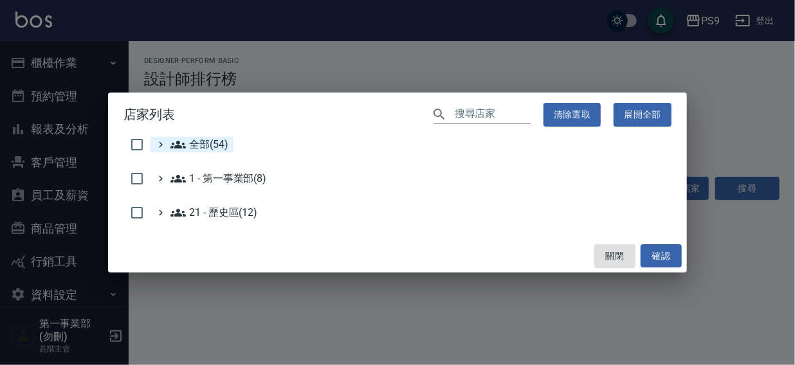
click at [214, 143] on span "全部(54)" at bounding box center [199, 144] width 58 height 15
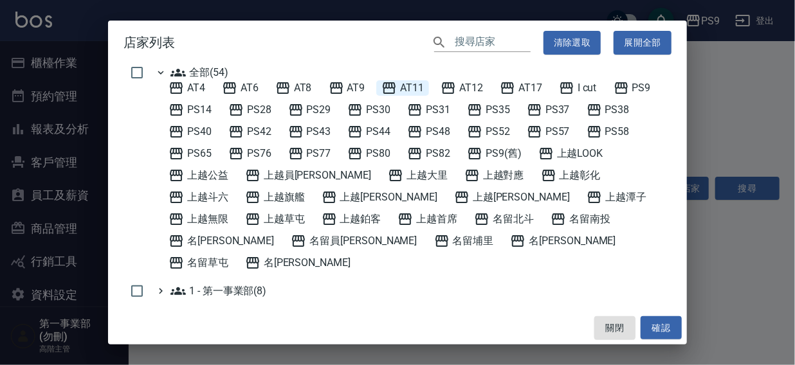
click at [410, 86] on span "AT11" at bounding box center [402, 87] width 42 height 15
click at [662, 324] on button "確認" at bounding box center [661, 328] width 41 height 24
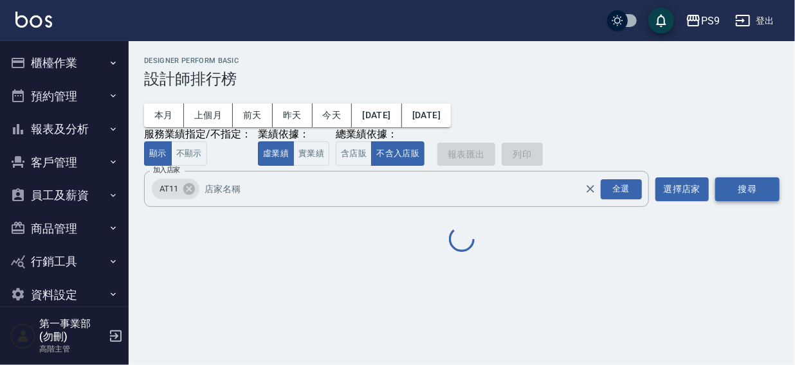
click at [753, 187] on button "搜尋" at bounding box center [747, 190] width 64 height 24
click at [187, 189] on icon at bounding box center [189, 189] width 12 height 12
click at [319, 270] on div "PS9 2025-08-01 - 2025-08-22 設計師排行榜 列印時間： 2025-08-22-17:26 Designer Perform Basi…" at bounding box center [462, 164] width 666 height 246
click at [572, 80] on h3 "設計師排行榜" at bounding box center [461, 79] width 635 height 18
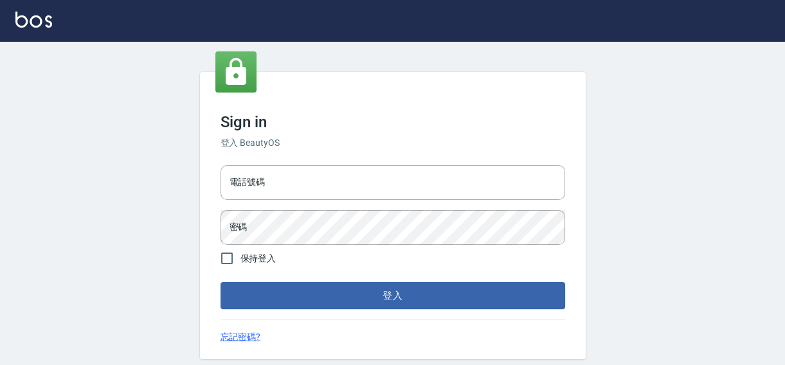
type input "0422211177"
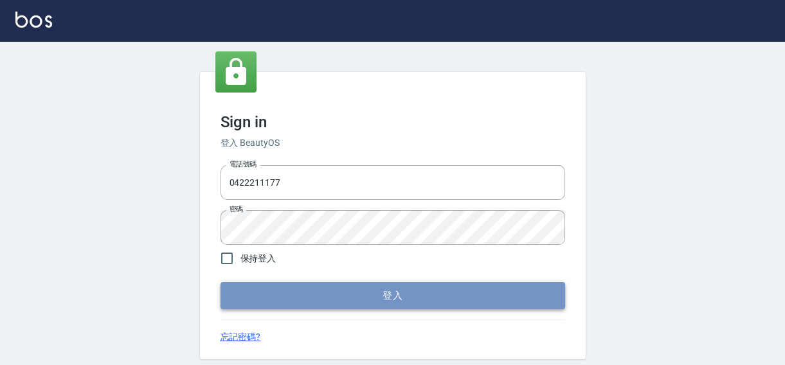
drag, startPoint x: 0, startPoint y: 0, endPoint x: 345, endPoint y: 287, distance: 449.4
click at [345, 287] on button "登入" at bounding box center [393, 295] width 345 height 27
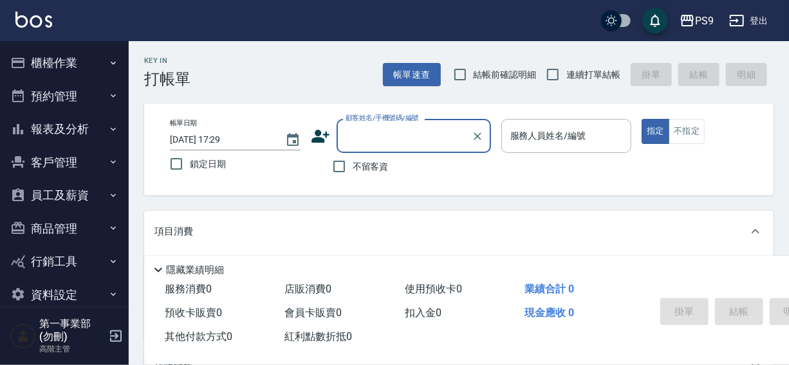
drag, startPoint x: 415, startPoint y: 20, endPoint x: 495, endPoint y: 26, distance: 80.0
click at [415, 19] on div "PS9 登出" at bounding box center [394, 20] width 789 height 41
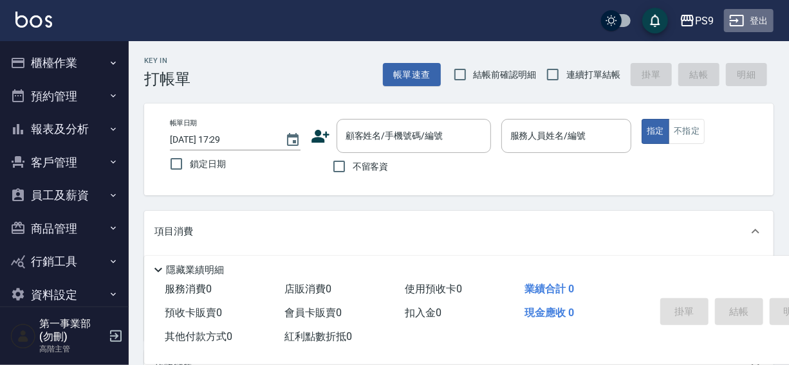
click at [763, 19] on button "登出" at bounding box center [749, 21] width 50 height 24
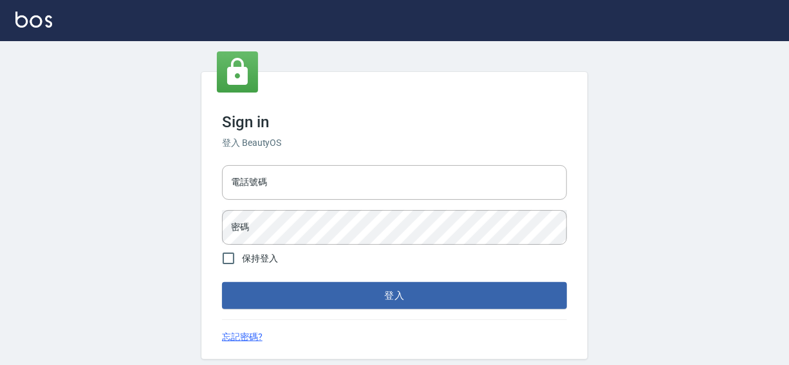
type input "0422211177"
